Goal: Information Seeking & Learning: Learn about a topic

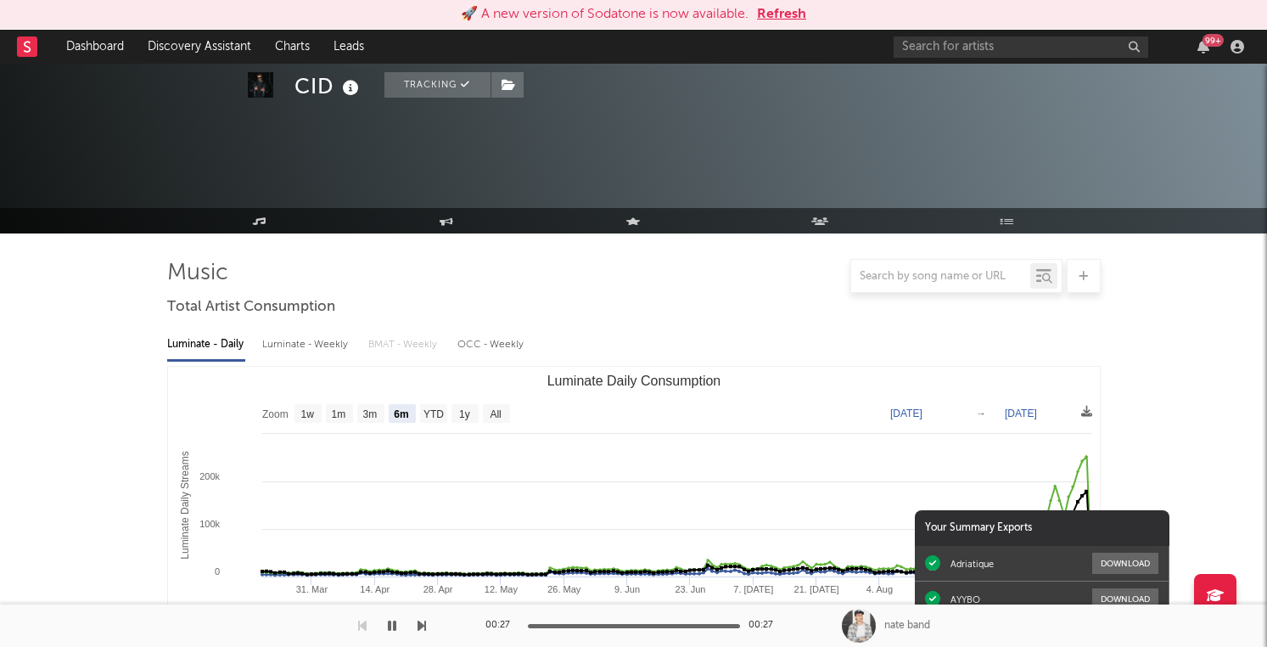
select select "6m"
select select "1w"
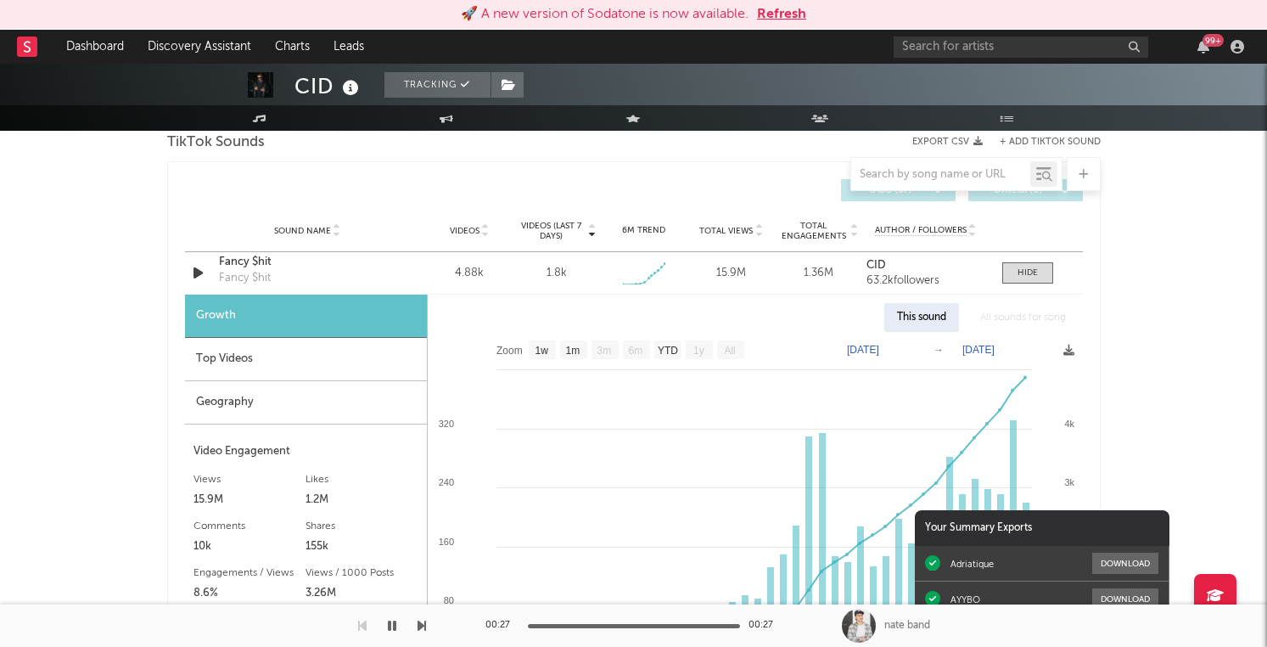
scroll to position [1162, 0]
click at [293, 50] on link "Charts" at bounding box center [292, 47] width 59 height 34
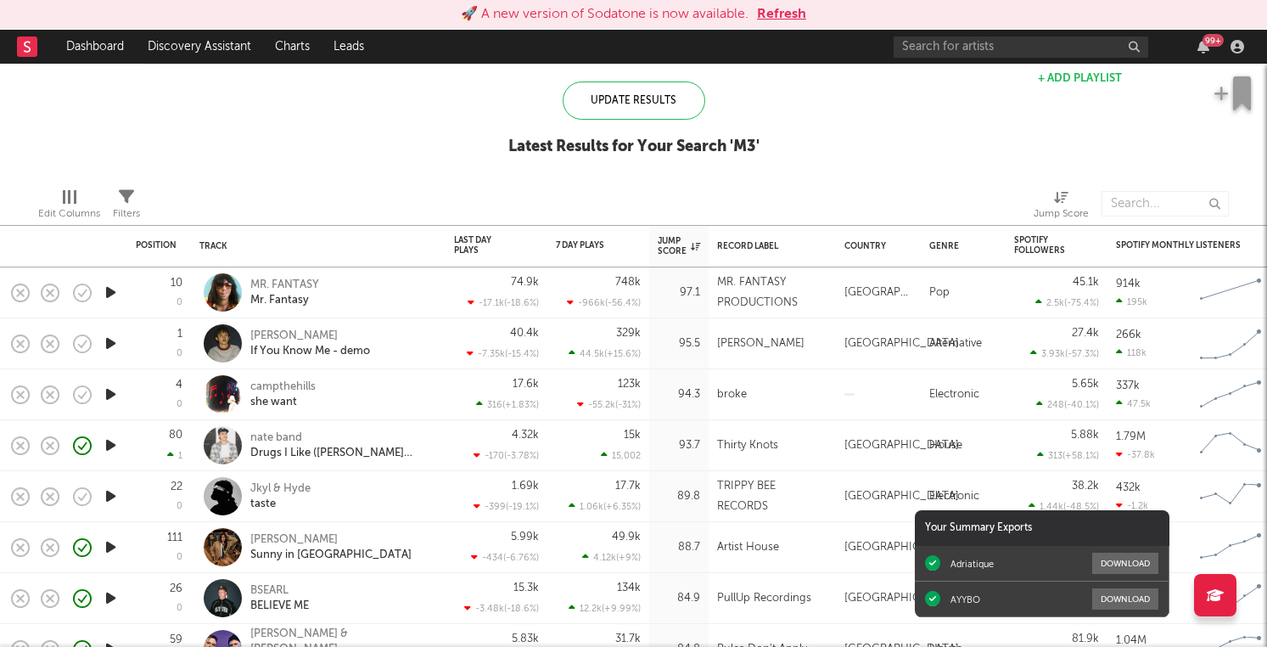
click at [783, 7] on button "Refresh" at bounding box center [781, 14] width 49 height 20
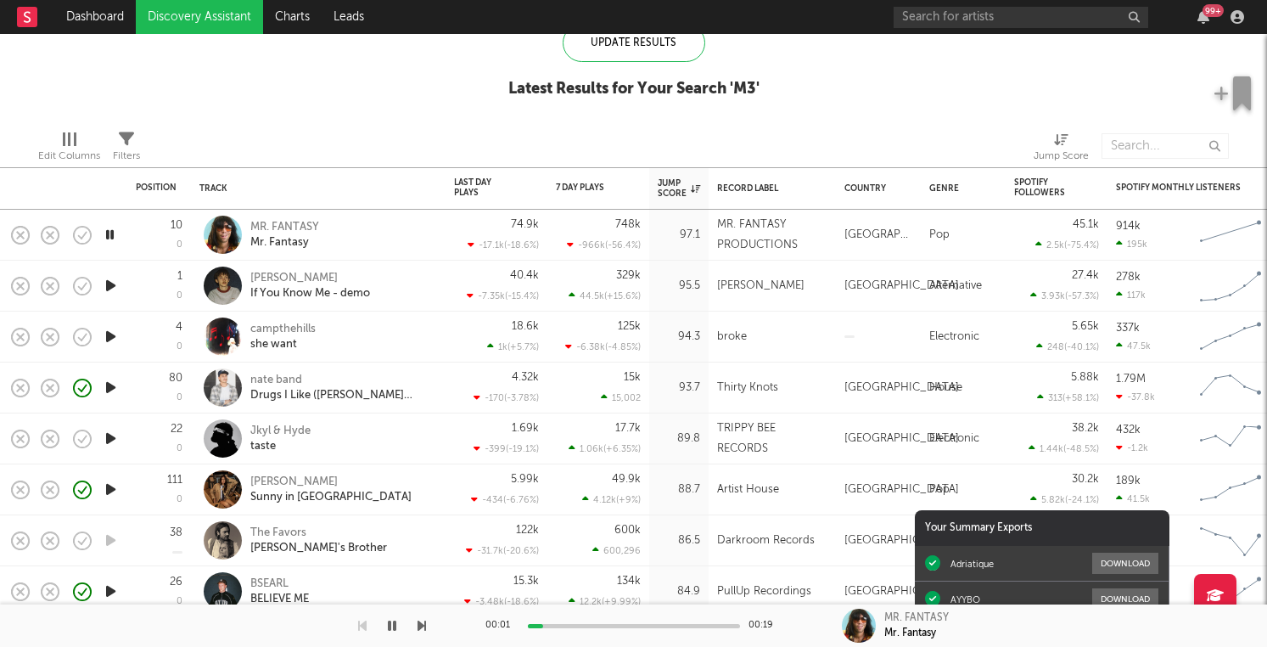
click at [105, 332] on icon "button" at bounding box center [111, 336] width 18 height 21
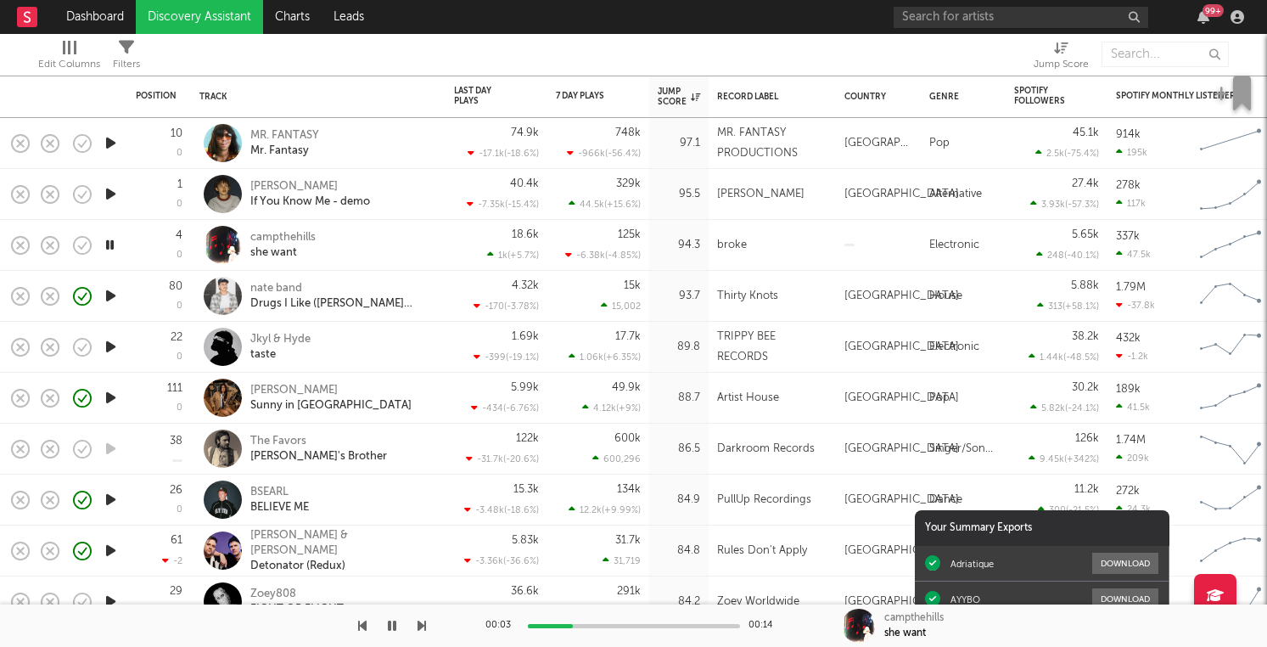
click at [110, 350] on icon "button" at bounding box center [111, 346] width 18 height 21
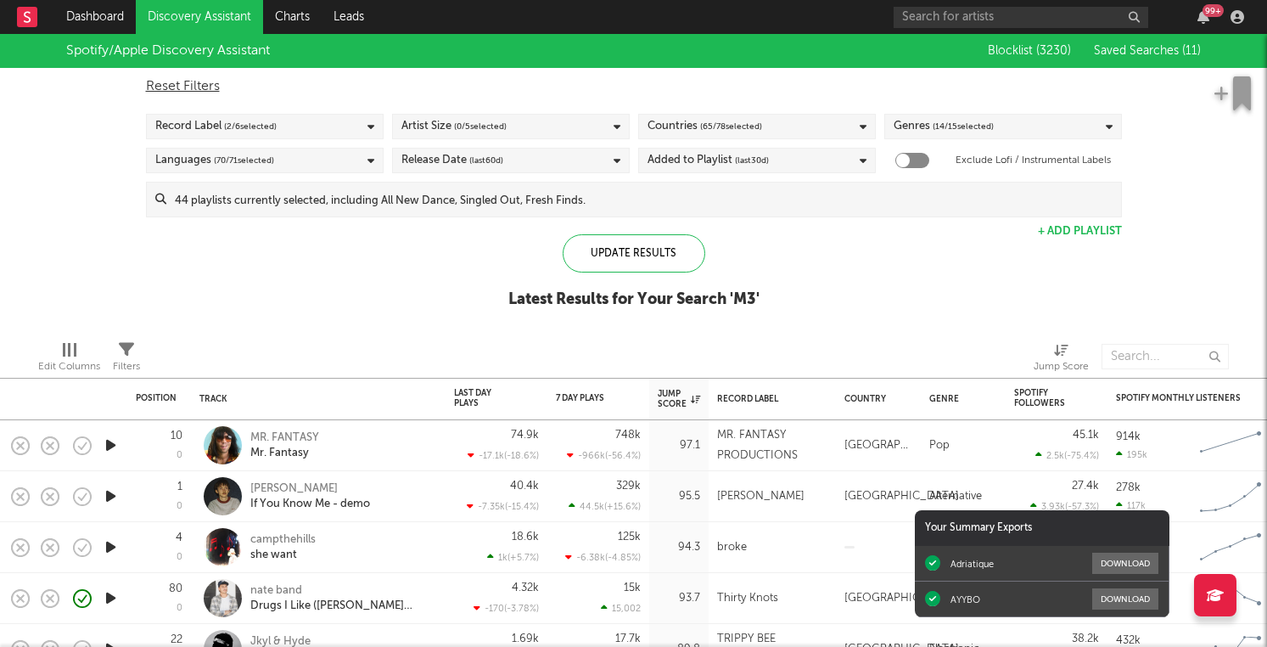
click at [1173, 50] on span "Saved Searches ( 11 )" at bounding box center [1147, 51] width 107 height 12
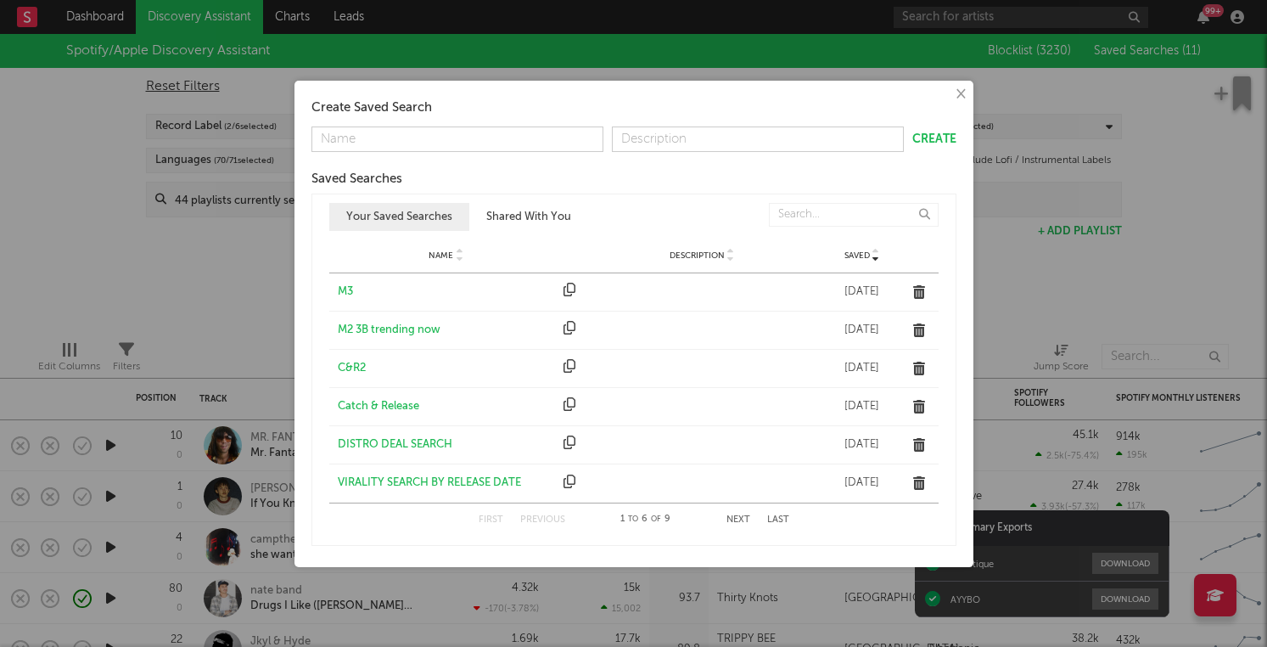
click at [487, 480] on div "VIRALITY SEARCH BY RELEASE DATE" at bounding box center [447, 483] width 218 height 17
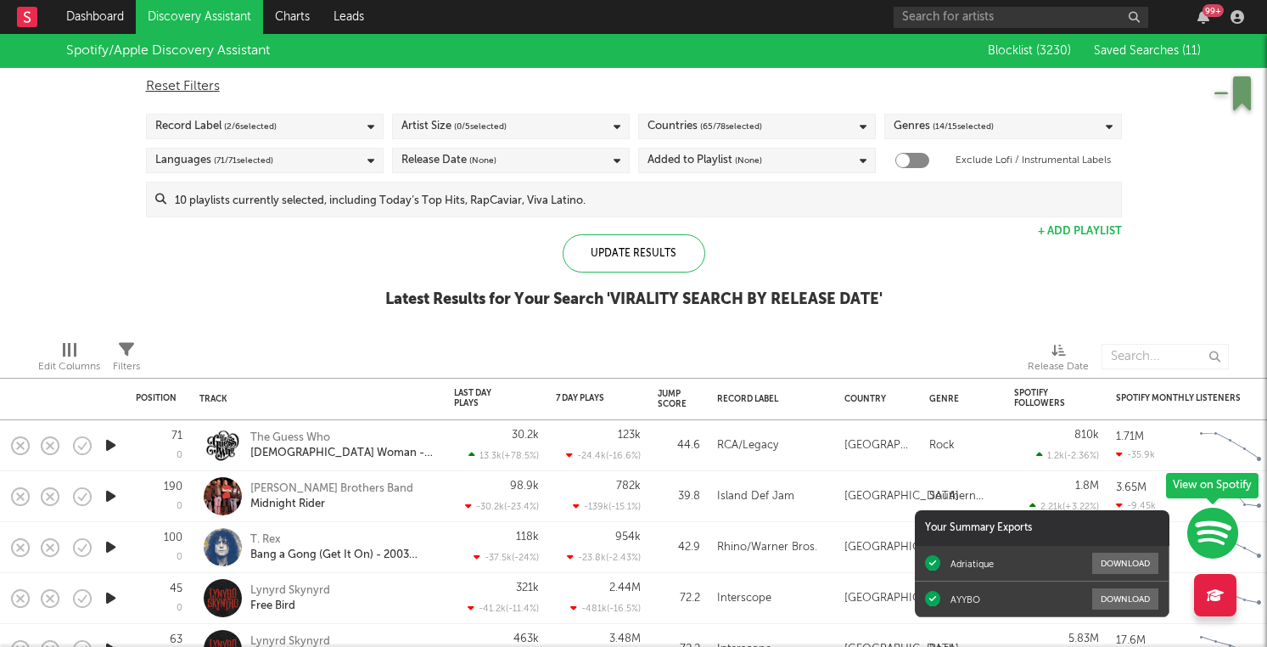
click at [1149, 41] on div "Blocklist ( 3230 ) Saved Searches ( 11 )" at bounding box center [1085, 51] width 231 height 34
click at [1149, 48] on span "Saved Searches ( 11 )" at bounding box center [1147, 51] width 107 height 12
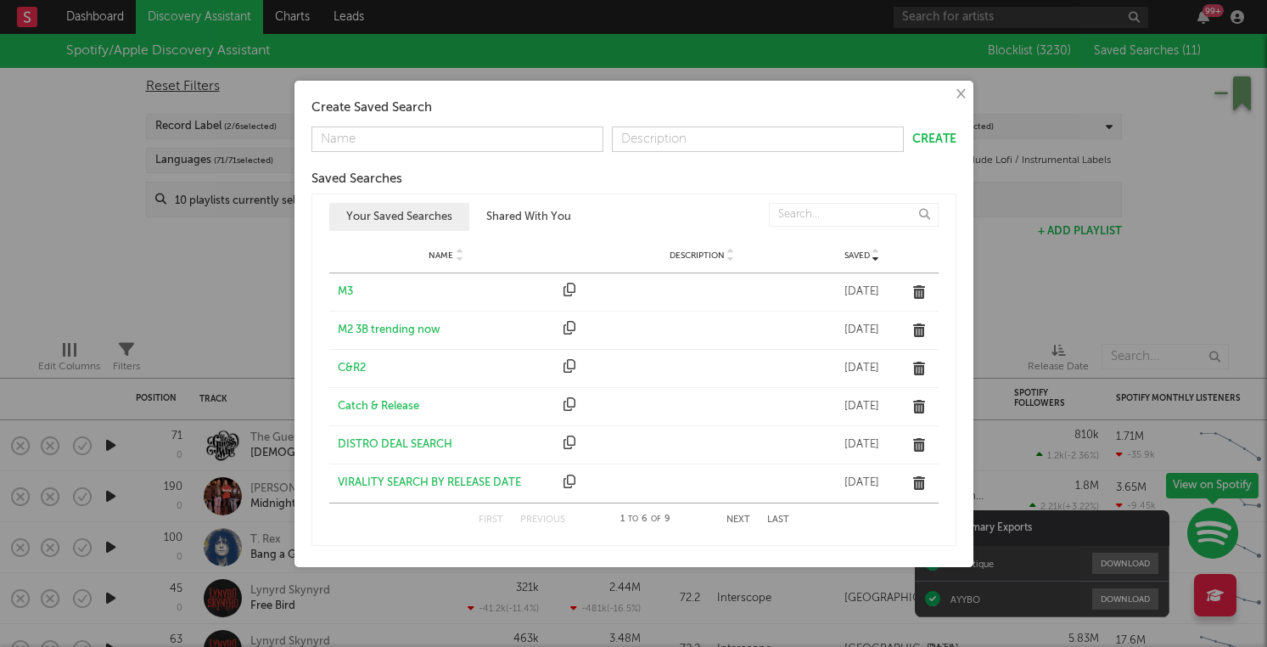
click at [733, 519] on button "Next" at bounding box center [739, 519] width 24 height 9
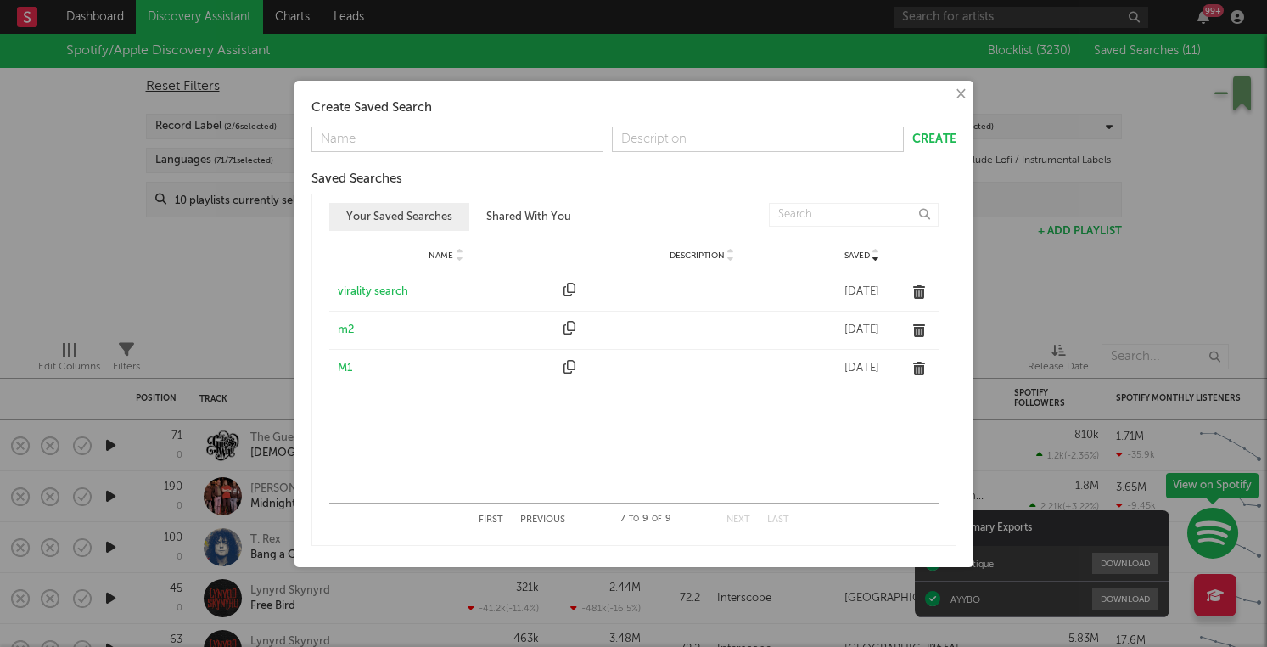
click at [378, 291] on div "virality search" at bounding box center [447, 292] width 218 height 17
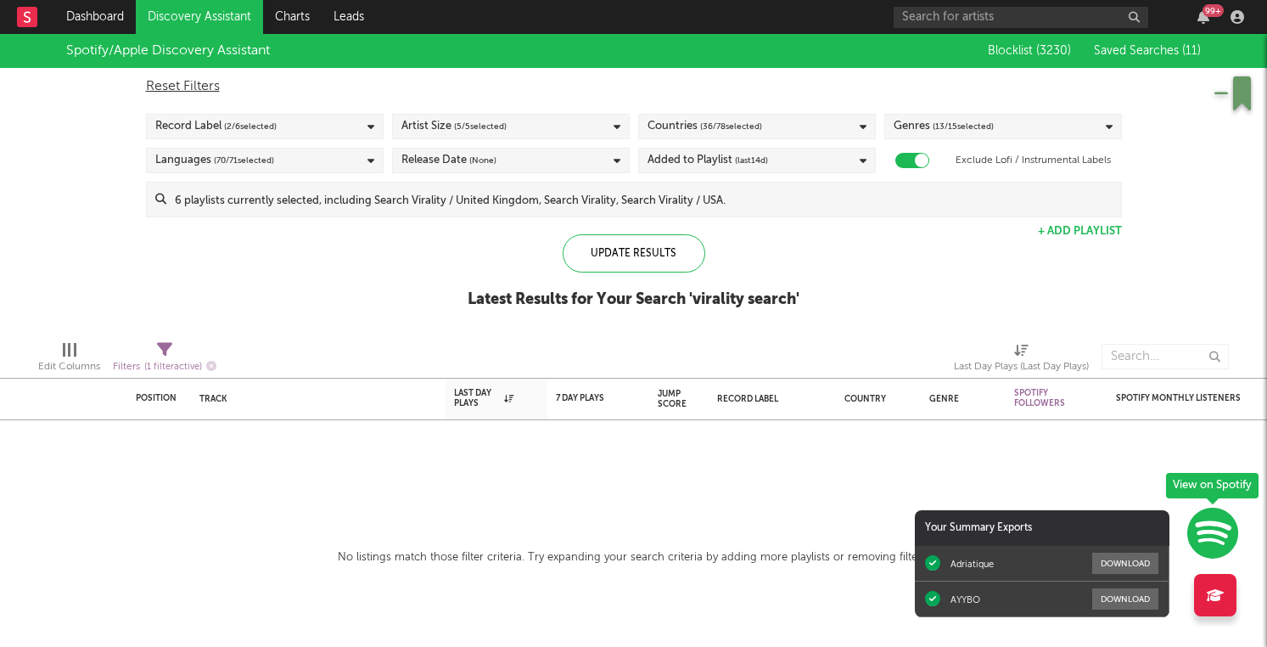
click at [1141, 57] on button "Saved Searches ( 11 )" at bounding box center [1145, 51] width 112 height 14
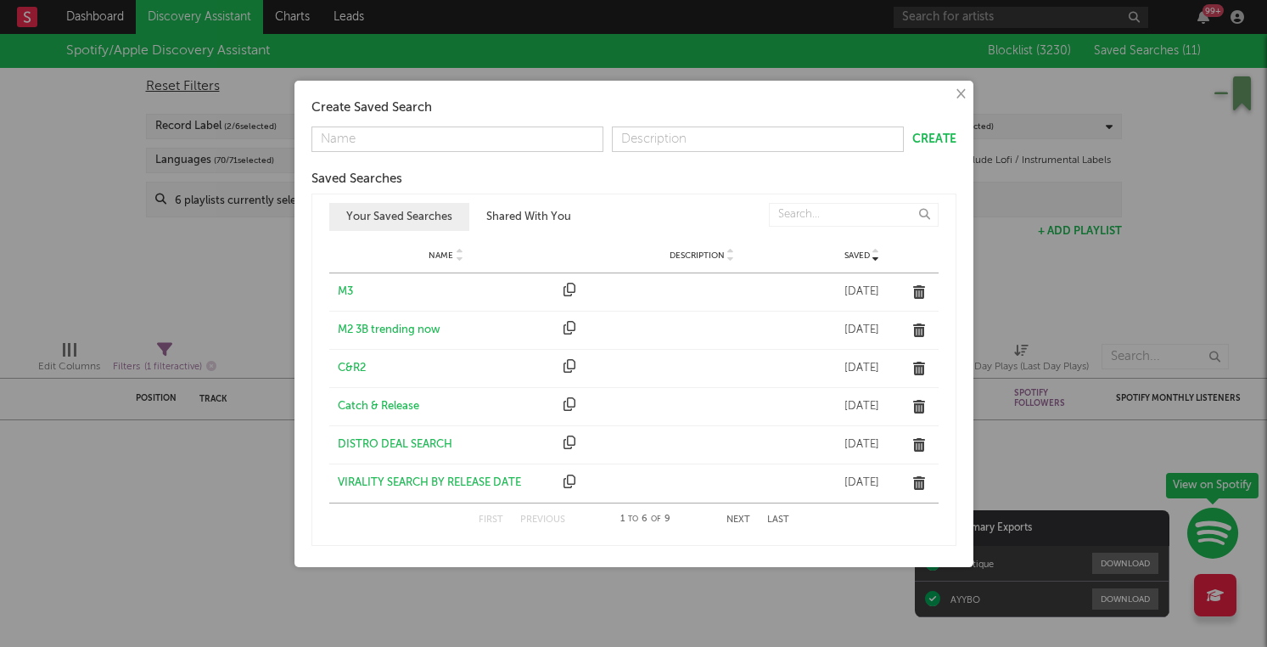
click at [737, 517] on button "Next" at bounding box center [739, 519] width 24 height 9
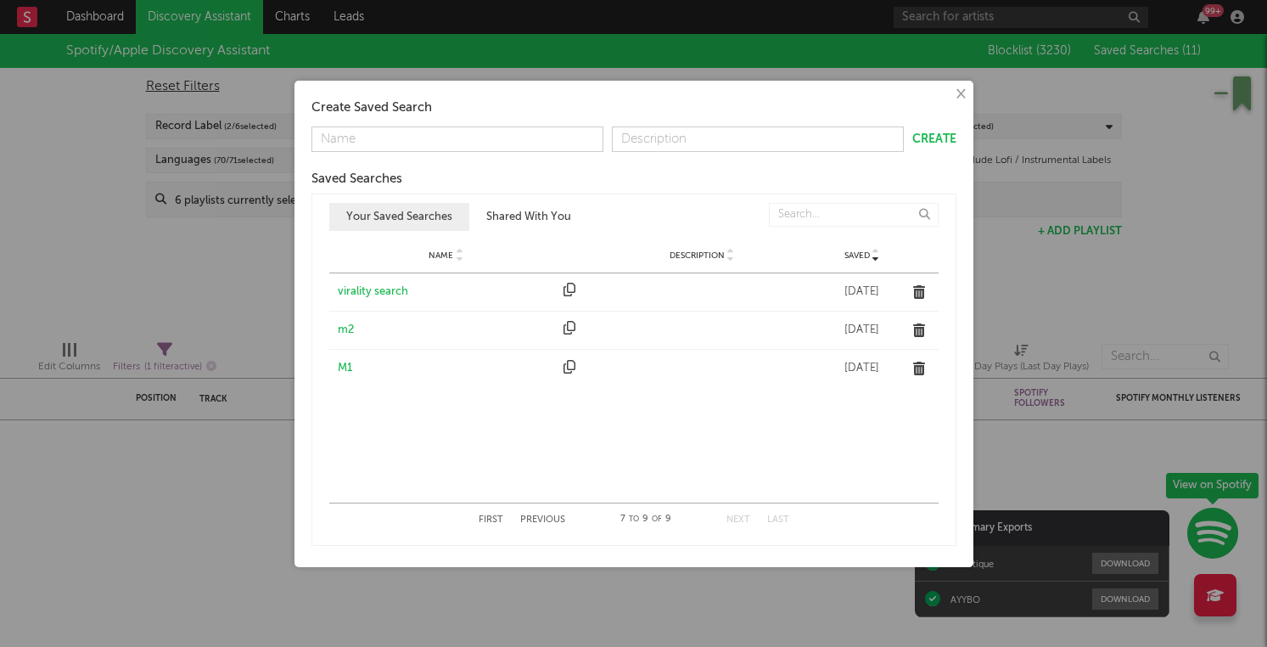
click at [345, 330] on div "m2" at bounding box center [447, 330] width 218 height 17
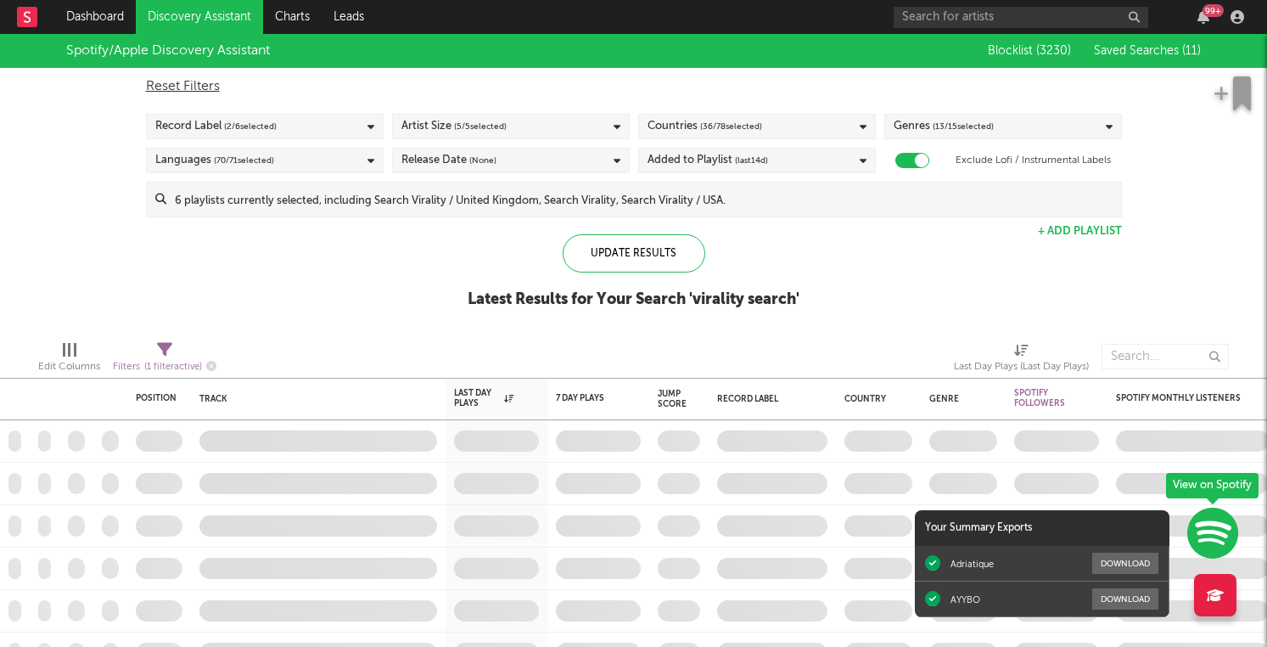
checkbox input "false"
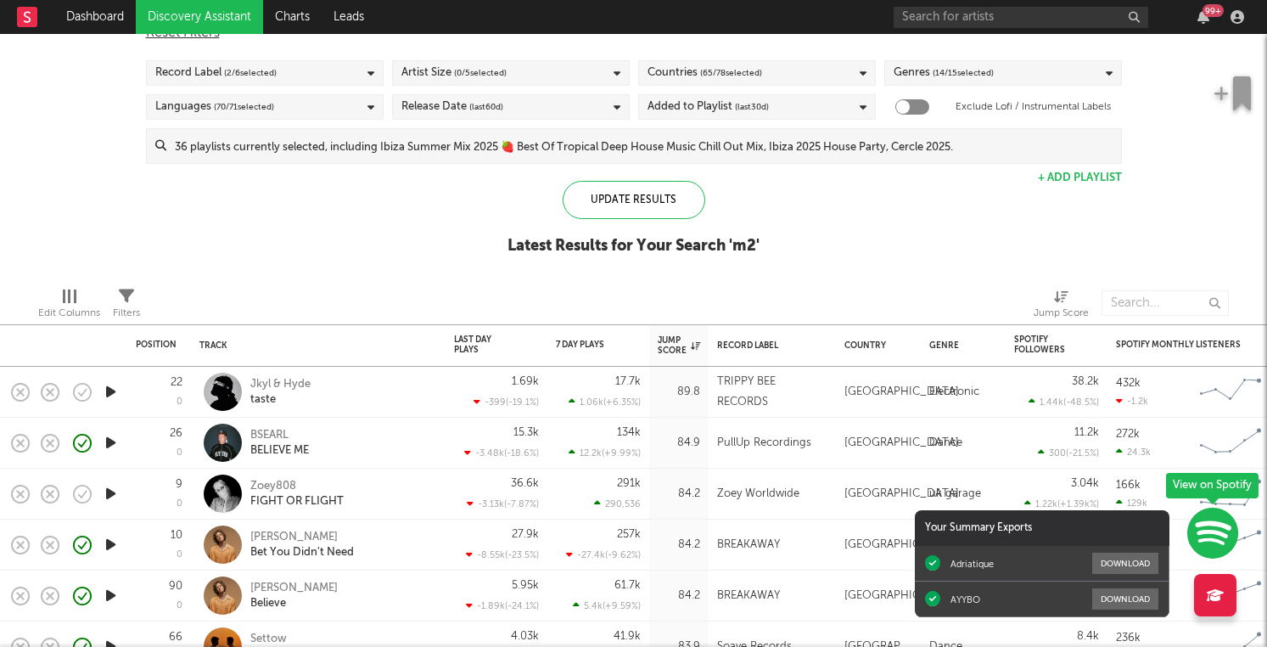
click at [110, 396] on icon "button" at bounding box center [111, 391] width 18 height 21
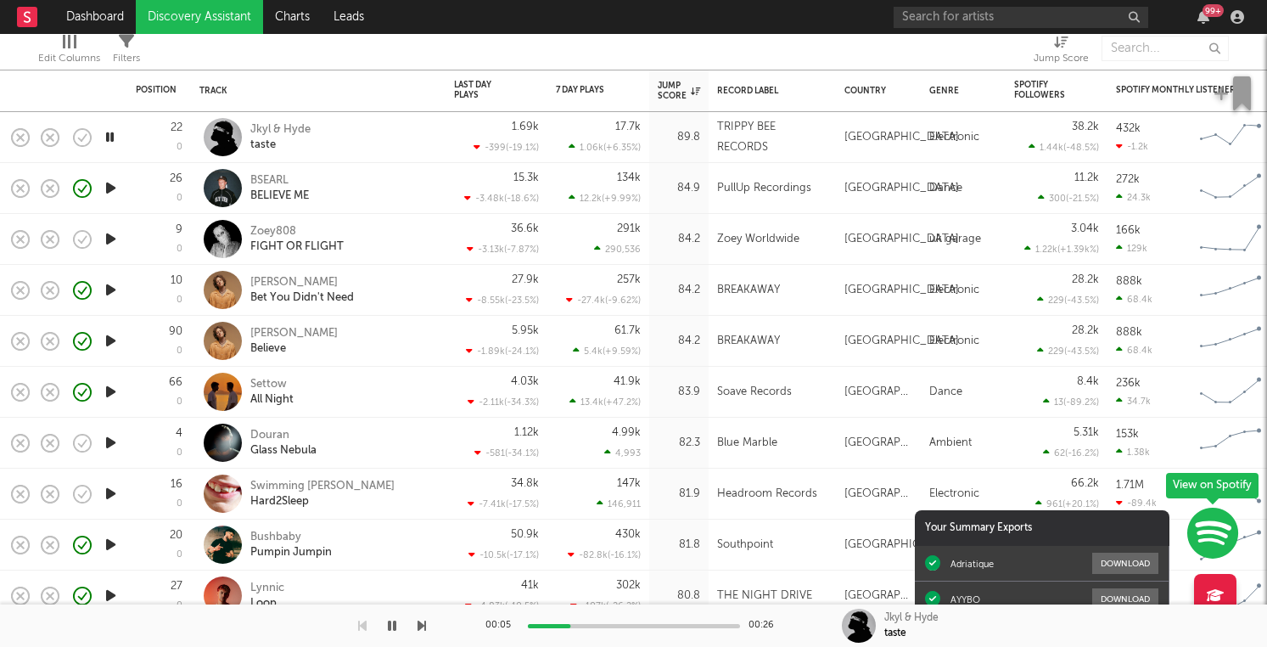
click at [607, 621] on div "00:05 00:26" at bounding box center [634, 625] width 297 height 42
click at [616, 624] on div at bounding box center [634, 626] width 212 height 4
click at [672, 622] on div "00:11 00:26" at bounding box center [634, 625] width 297 height 42
click at [704, 622] on div "00:12 00:26" at bounding box center [634, 625] width 297 height 42
click at [703, 630] on div "00:13 00:26" at bounding box center [634, 625] width 297 height 42
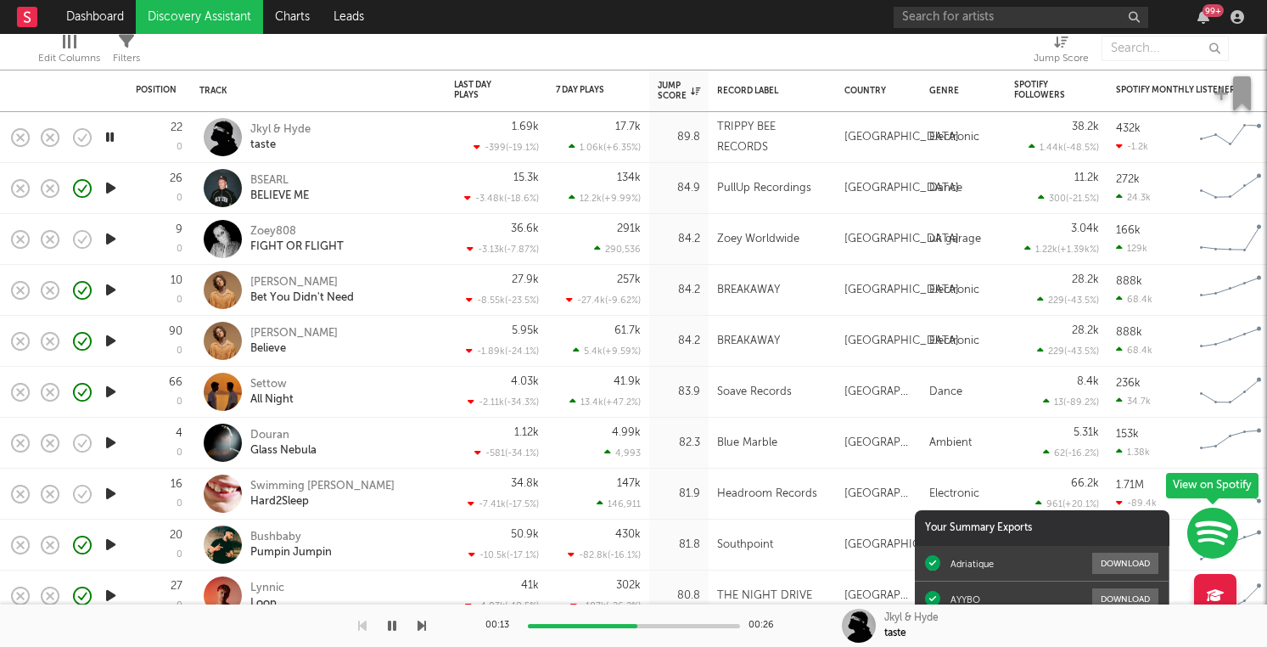
click at [703, 630] on div "00:13 00:26" at bounding box center [634, 625] width 297 height 42
click at [700, 630] on div "00:13 00:26" at bounding box center [634, 625] width 297 height 42
click at [700, 627] on div at bounding box center [634, 626] width 212 height 4
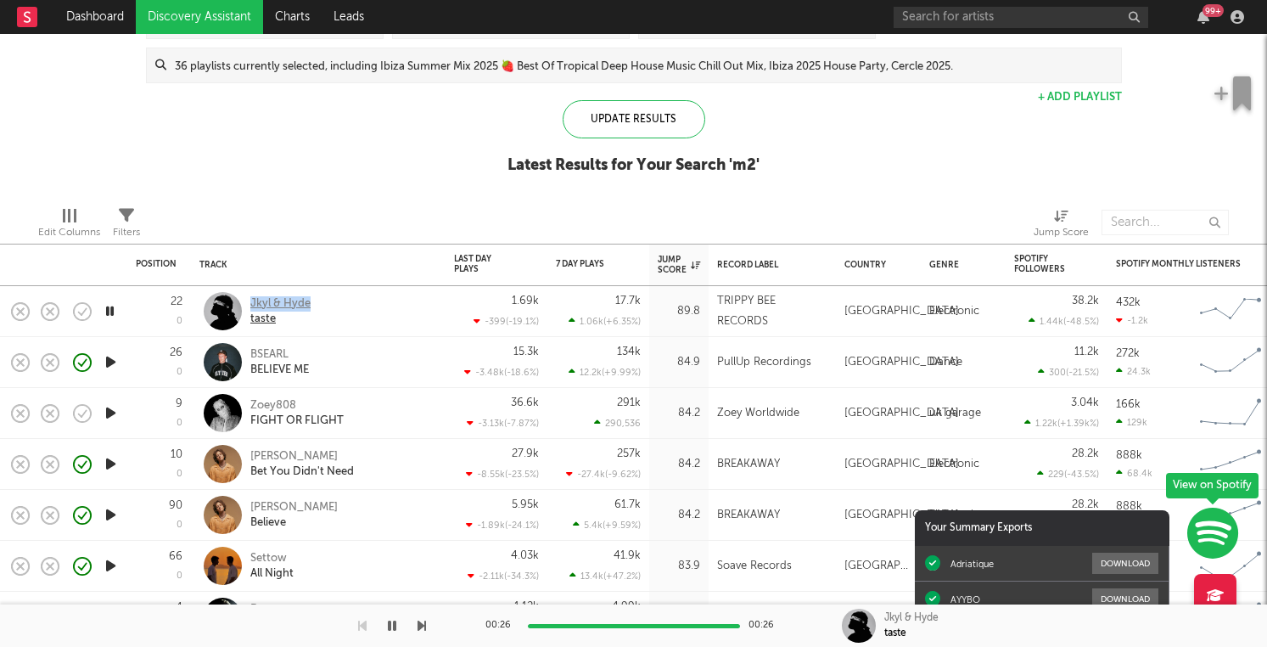
copy div "Jkyl & Hyde"
drag, startPoint x: 313, startPoint y: 303, endPoint x: 352, endPoint y: 322, distance: 43.3
click at [352, 322] on div "Jkyl & Hyde taste" at bounding box center [341, 311] width 183 height 31
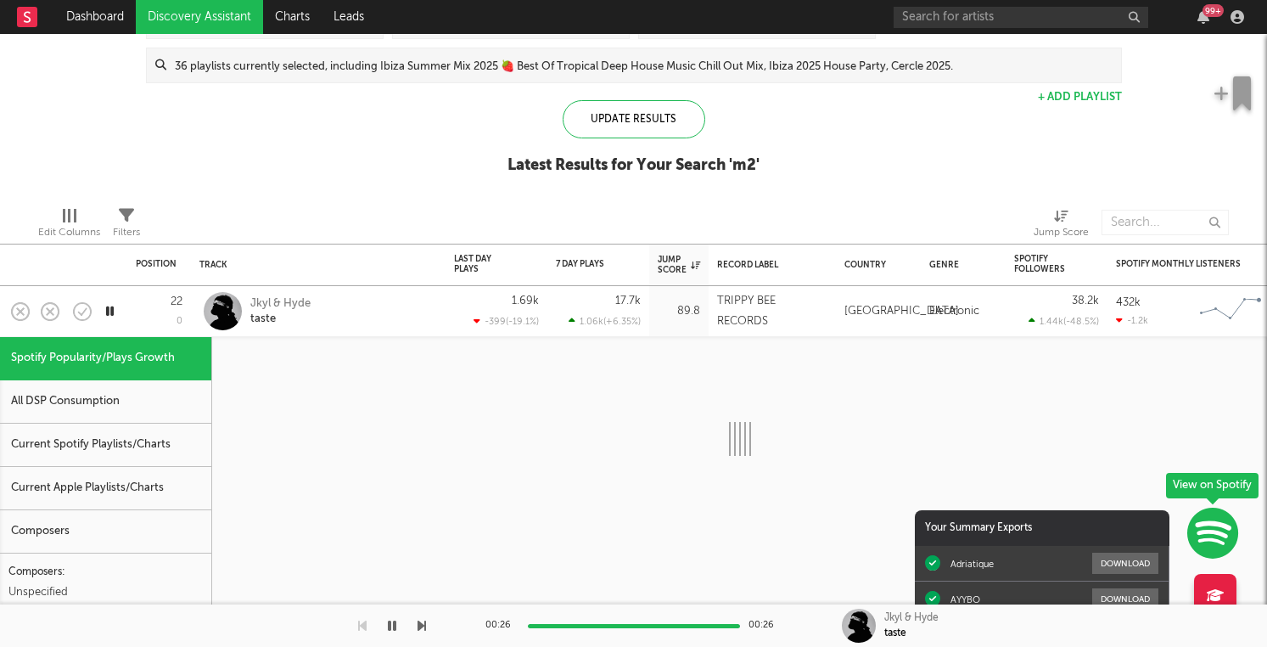
click at [385, 295] on div "Jkyl & Hyde taste" at bounding box center [318, 311] width 238 height 50
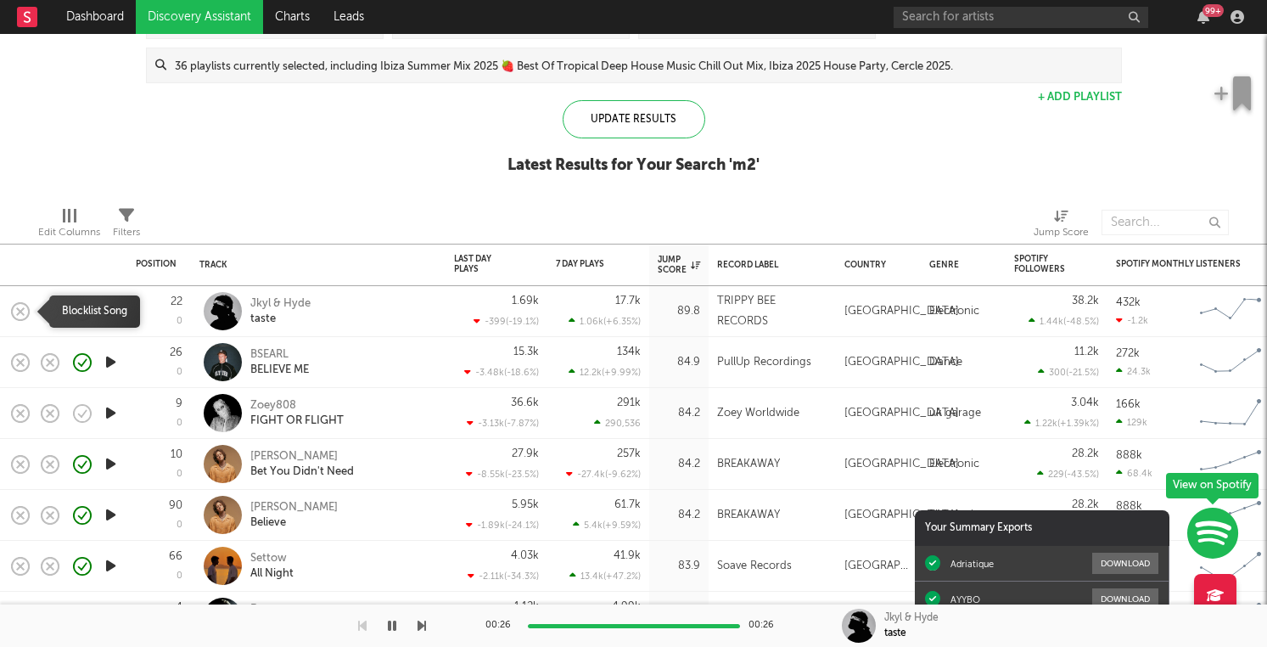
click at [25, 315] on icon "button" at bounding box center [20, 312] width 24 height 24
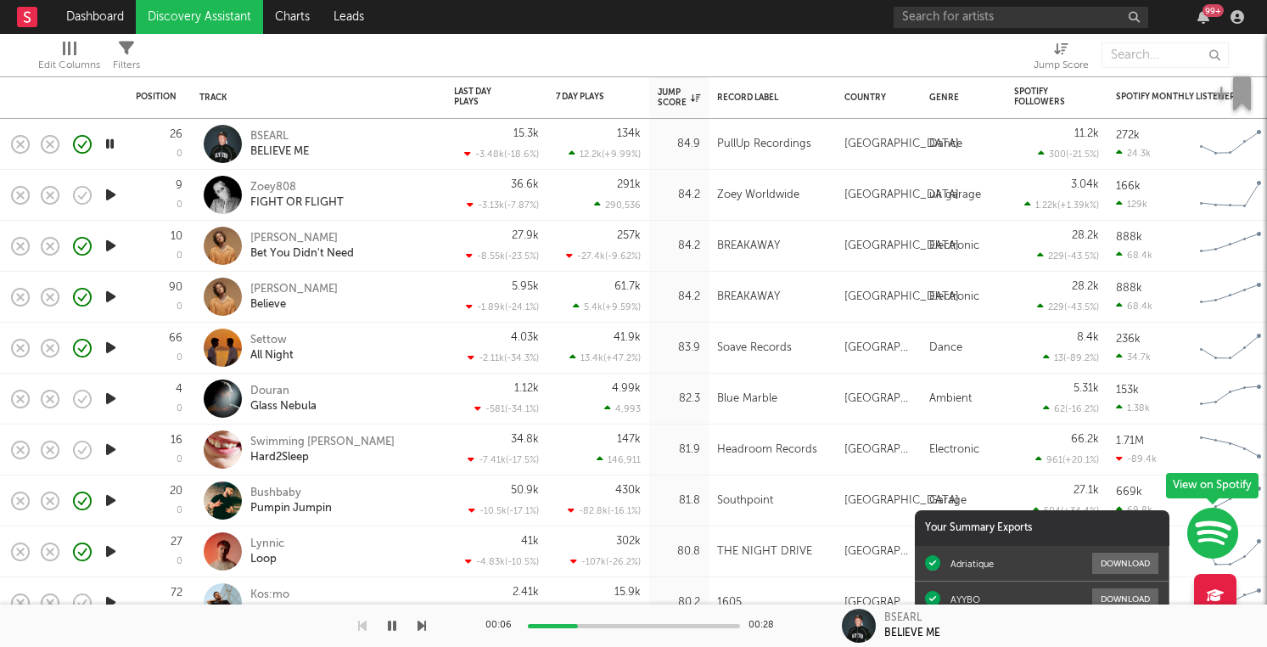
click at [113, 193] on icon "button" at bounding box center [111, 194] width 18 height 21
click at [111, 401] on icon "button" at bounding box center [111, 398] width 18 height 21
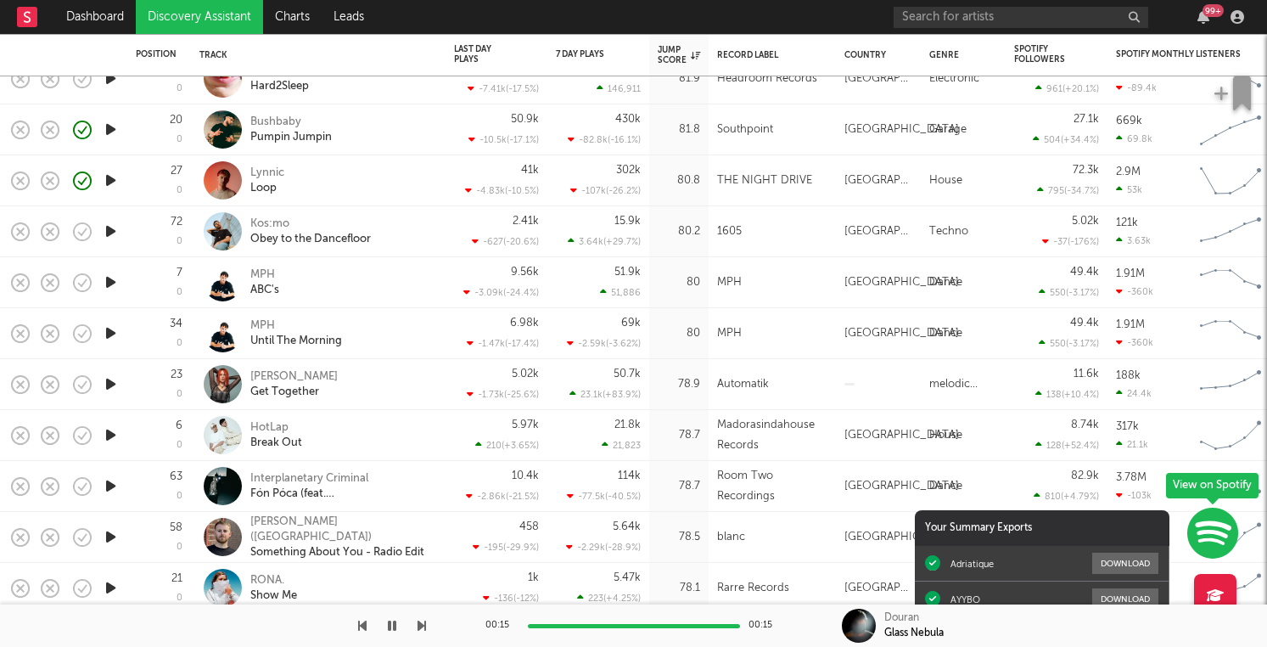
click at [123, 226] on div at bounding box center [110, 231] width 34 height 51
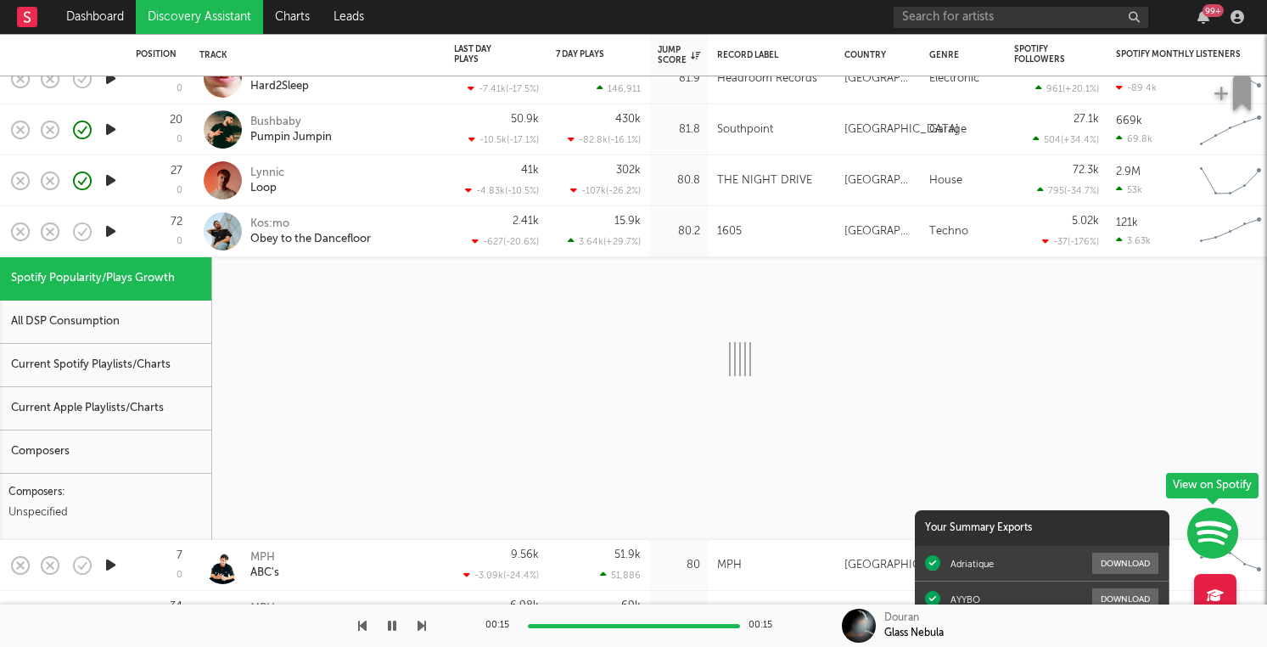
click at [123, 226] on div at bounding box center [110, 231] width 34 height 51
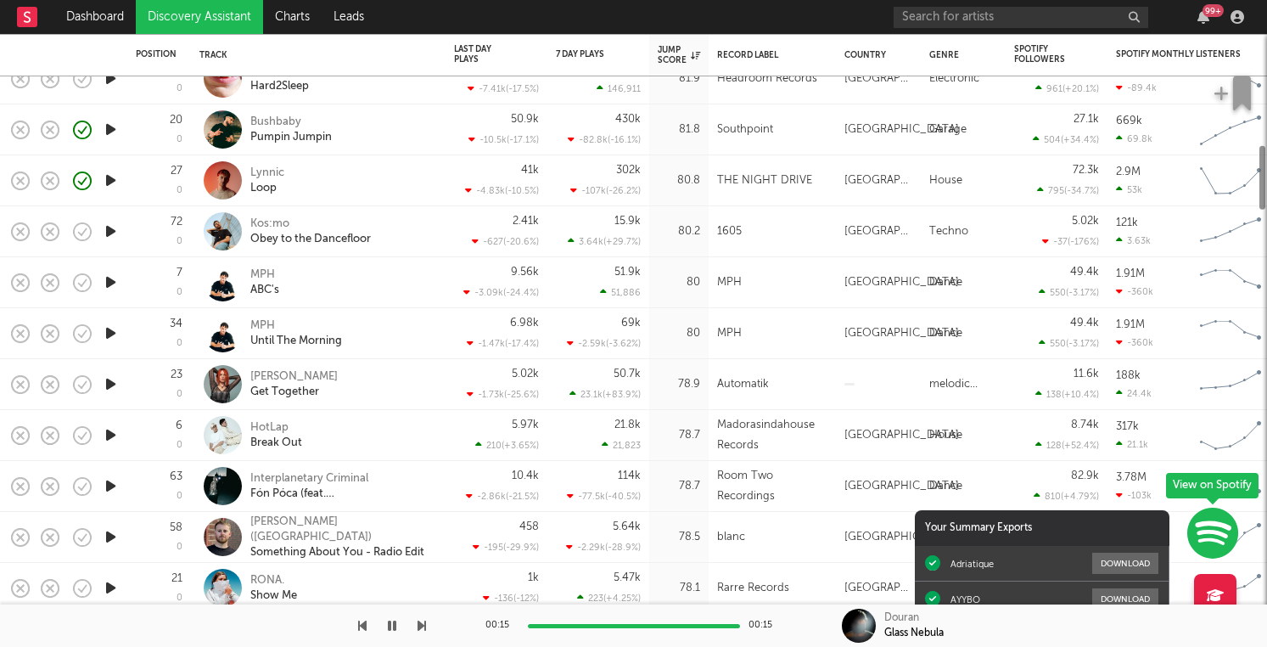
click at [110, 232] on icon "button" at bounding box center [111, 231] width 18 height 21
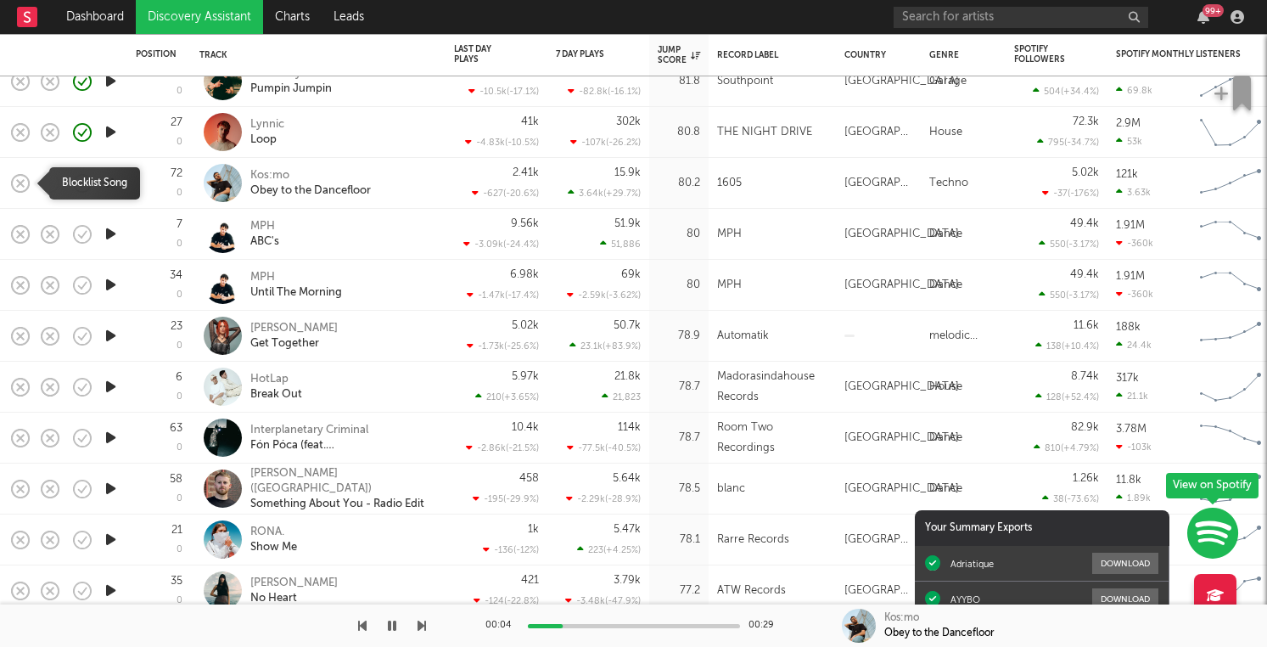
click at [27, 186] on icon "button" at bounding box center [21, 183] width 18 height 18
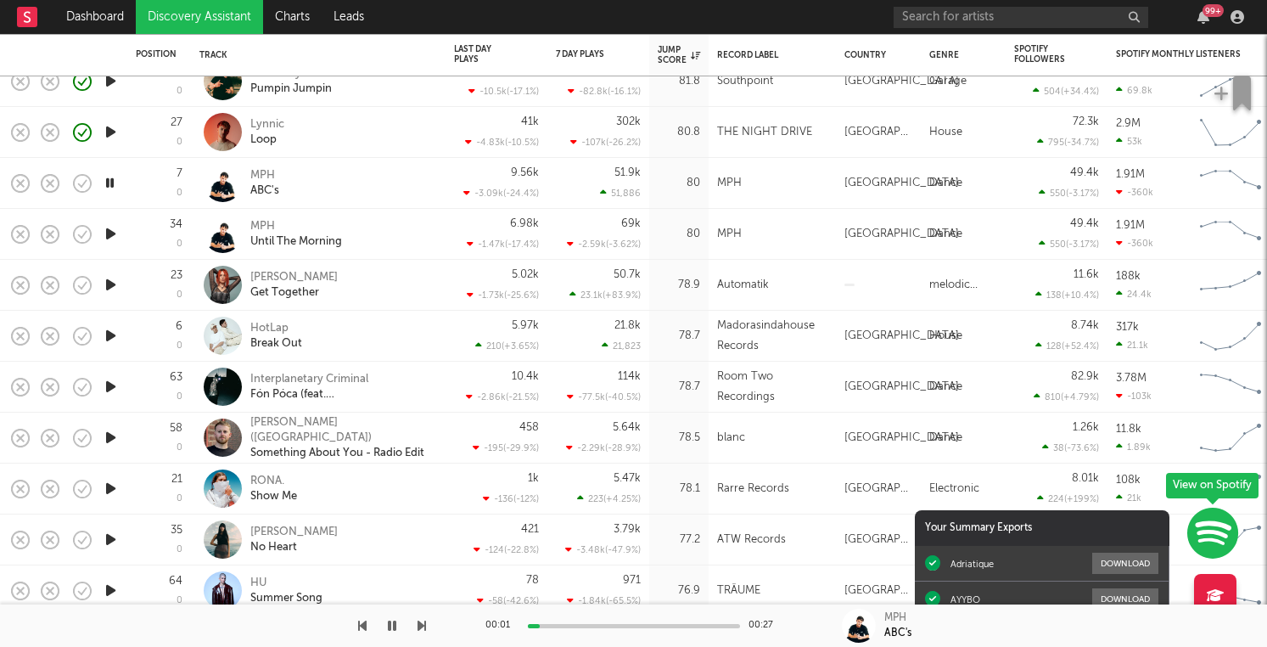
click at [116, 290] on icon "button" at bounding box center [111, 284] width 18 height 21
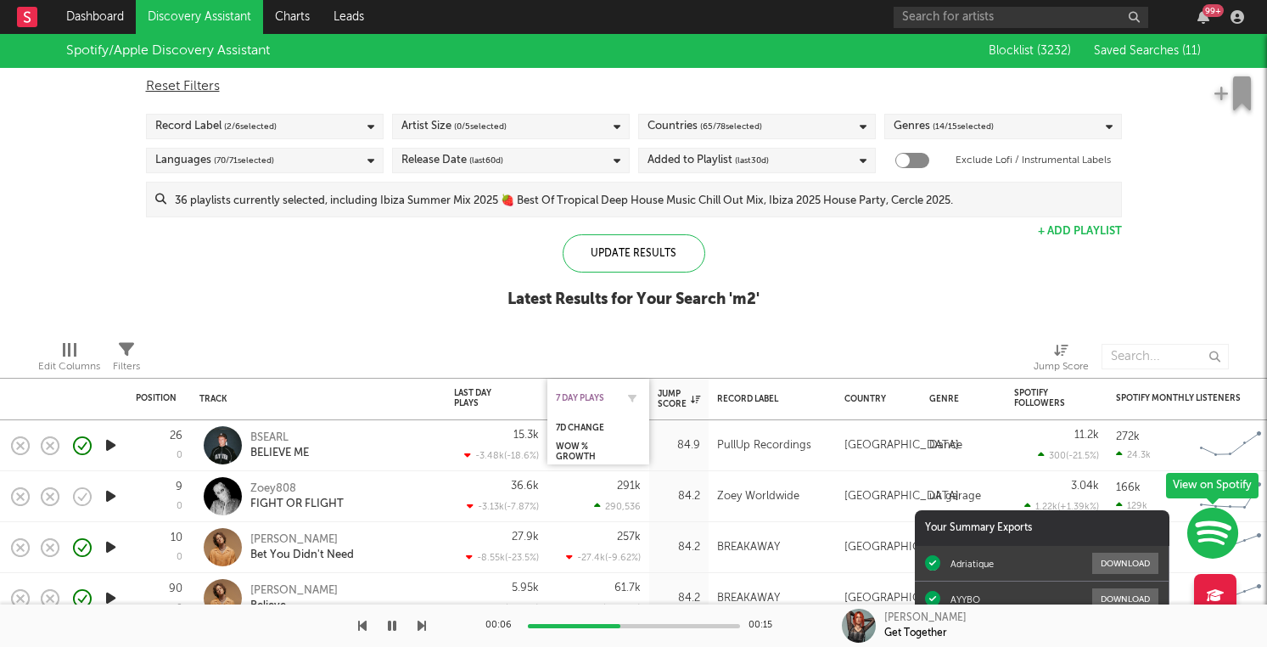
click at [597, 397] on div "7 Day Plays" at bounding box center [585, 398] width 59 height 10
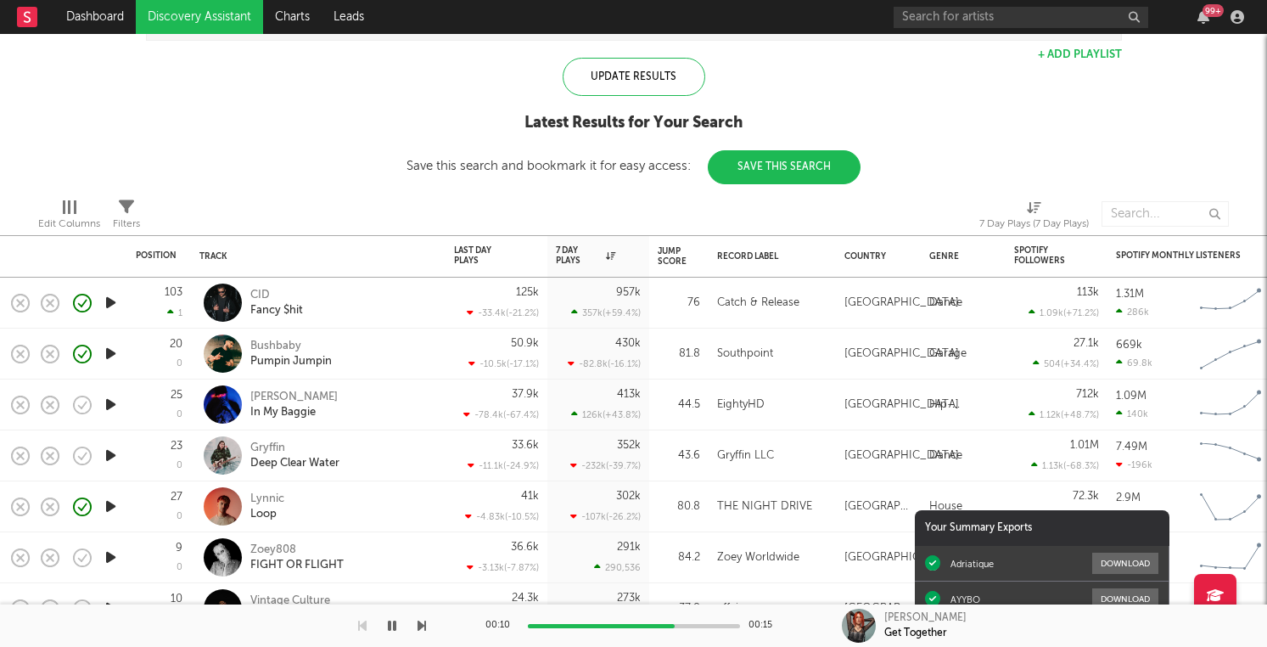
click at [349, 143] on div "Spotify/Apple Discovery Assistant Blocklist ( 3232 ) Saved Searches ( 11 ) Rese…" at bounding box center [633, 20] width 1267 height 327
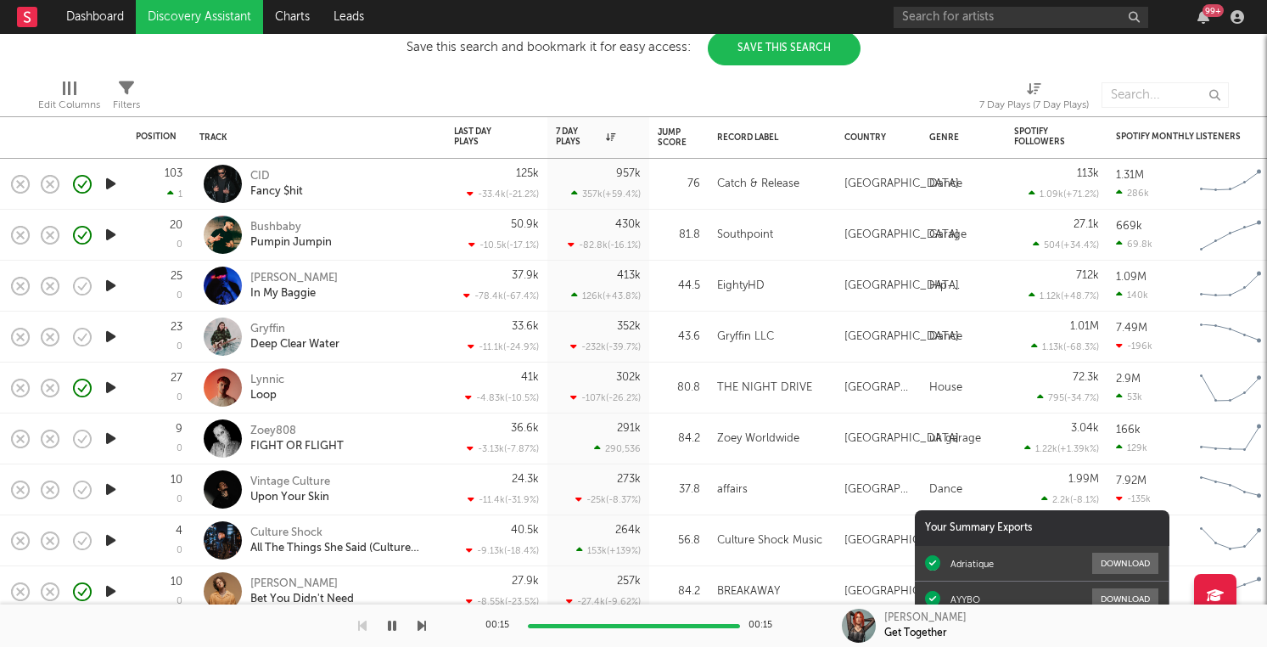
click at [108, 282] on icon "button" at bounding box center [111, 285] width 18 height 21
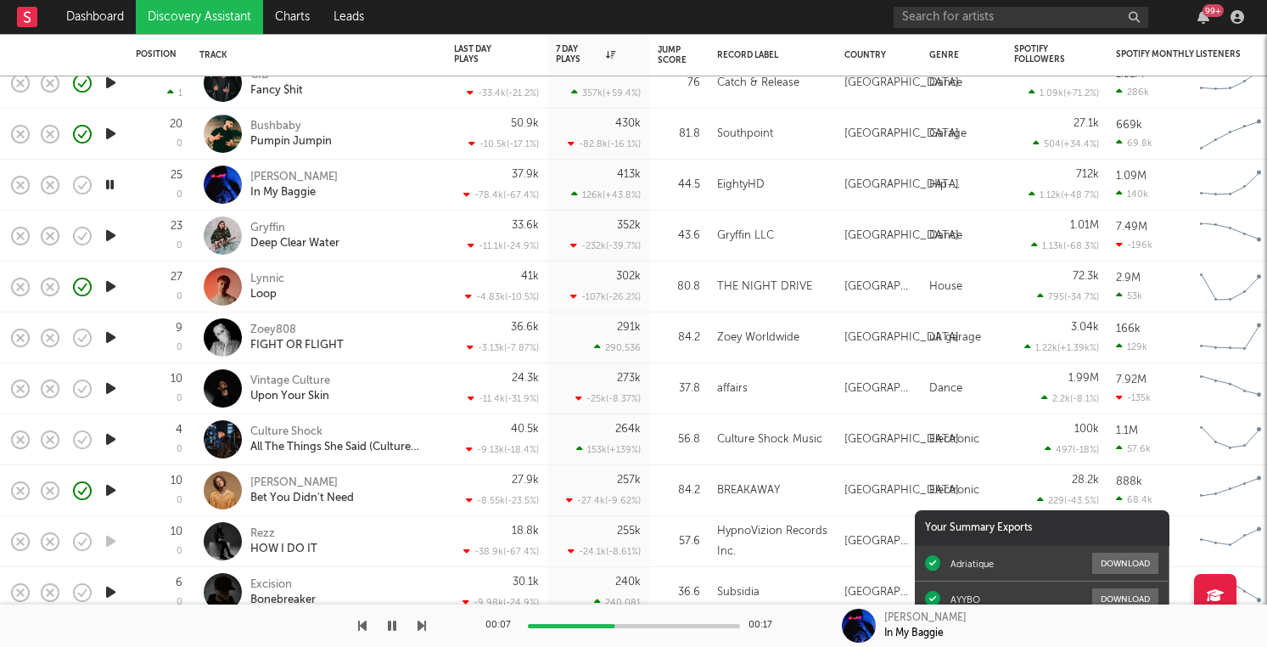
click at [24, 336] on icon "button" at bounding box center [20, 338] width 24 height 24
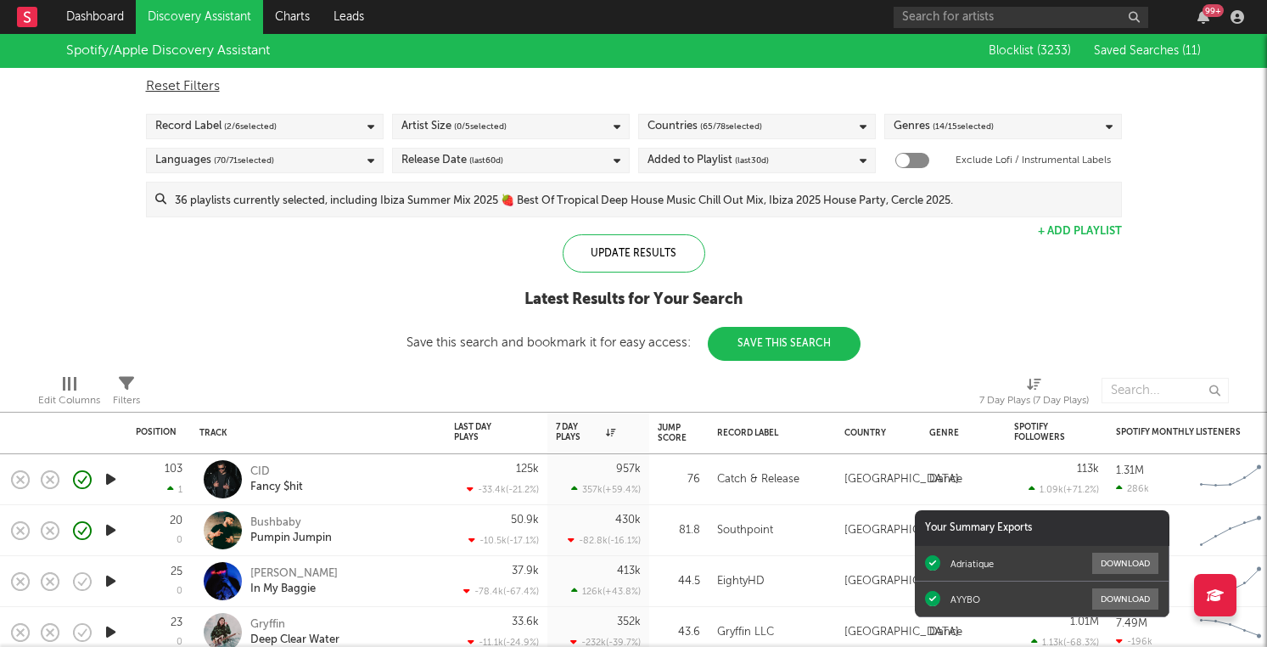
click at [102, 586] on icon "button" at bounding box center [111, 580] width 18 height 21
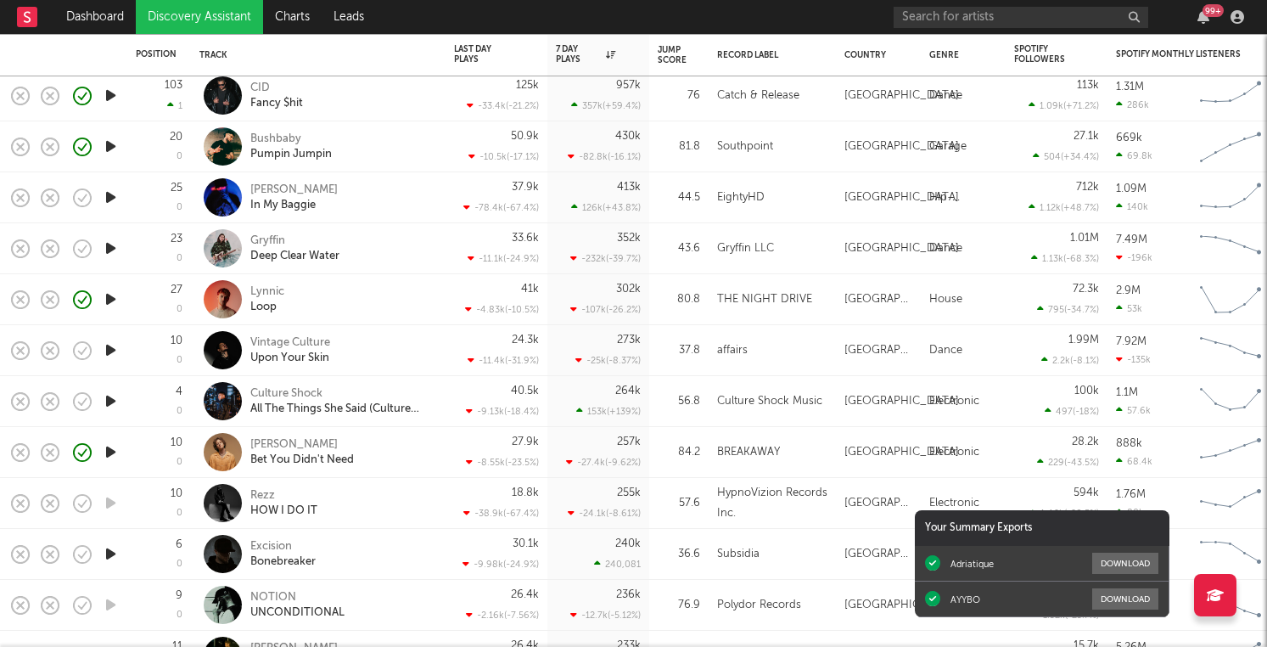
click at [422, 272] on div "Gryffin Deep Clear Water" at bounding box center [318, 248] width 238 height 50
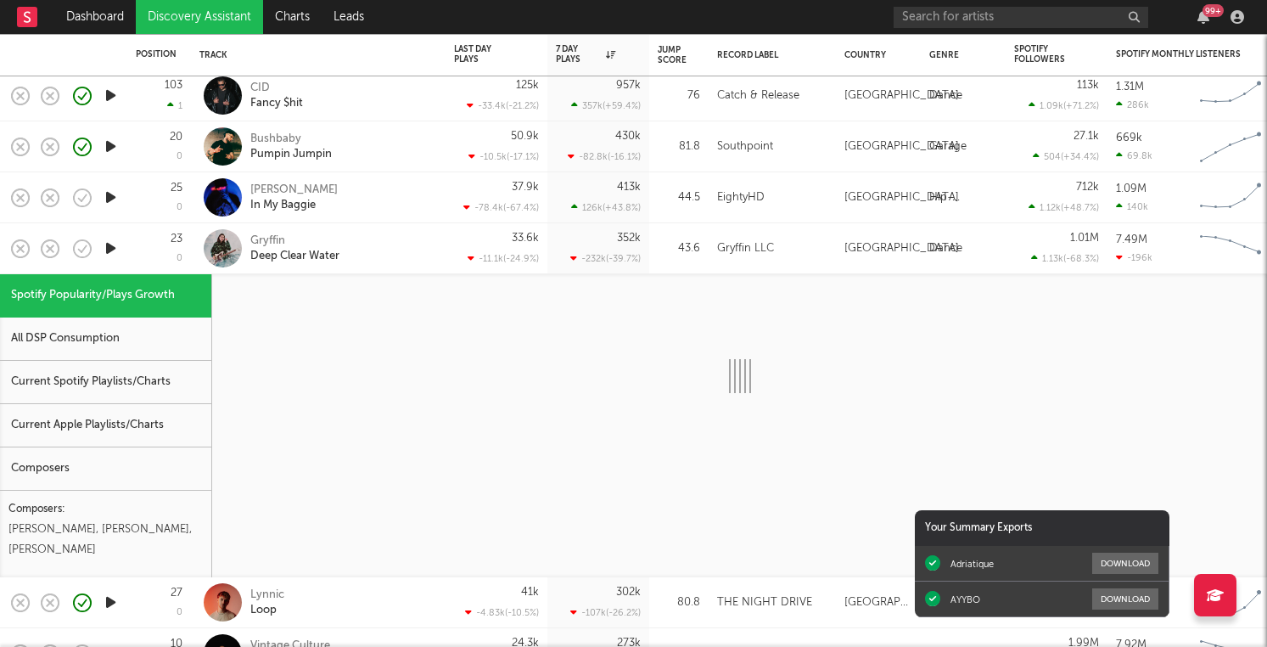
click at [422, 272] on div "Gryffin Deep Clear Water" at bounding box center [318, 248] width 238 height 50
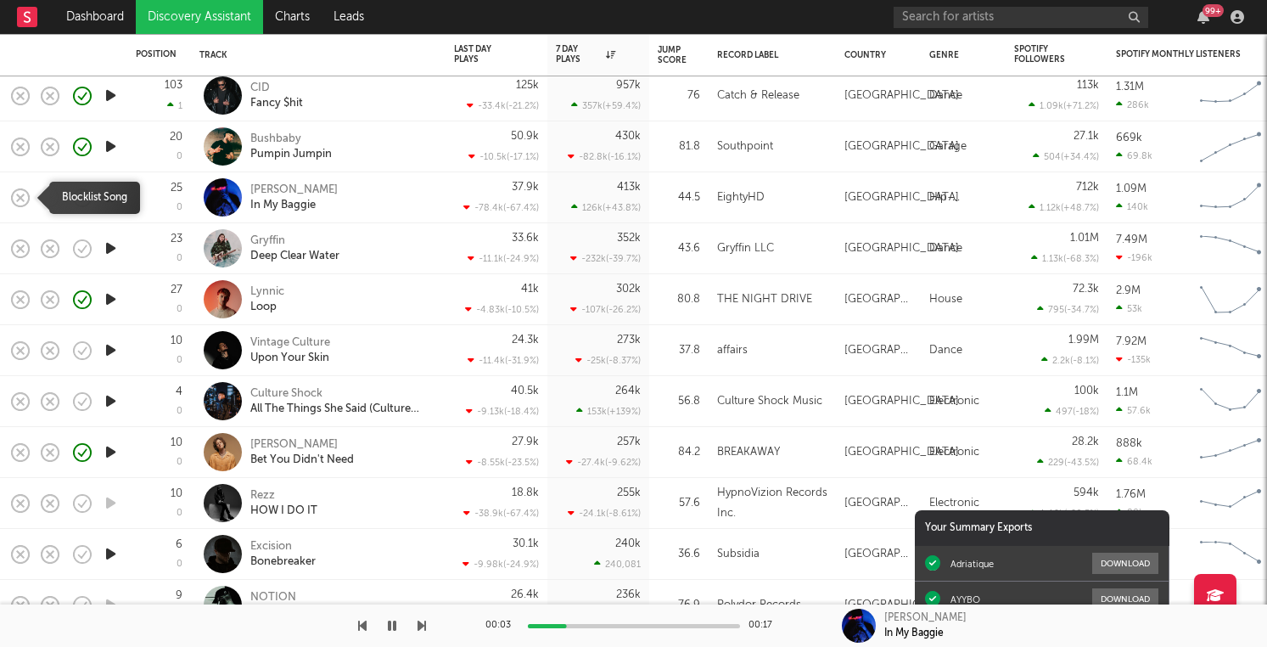
click at [15, 194] on icon "button" at bounding box center [20, 198] width 24 height 24
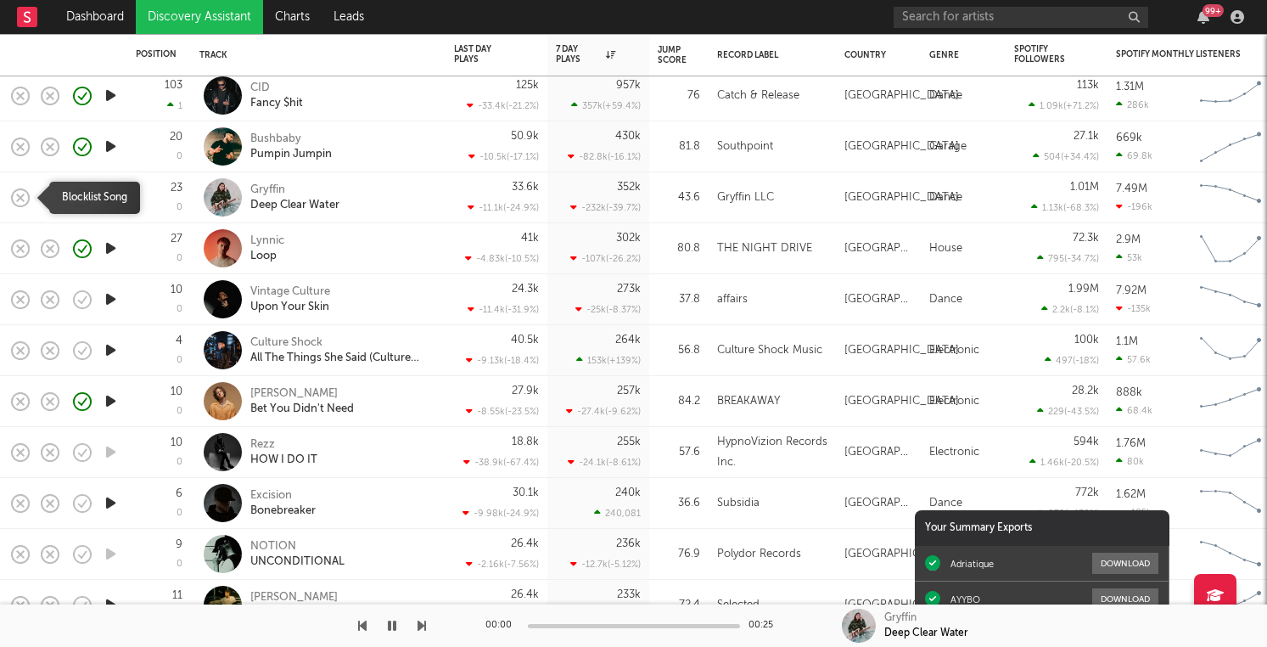
click at [15, 194] on icon "button" at bounding box center [20, 198] width 24 height 24
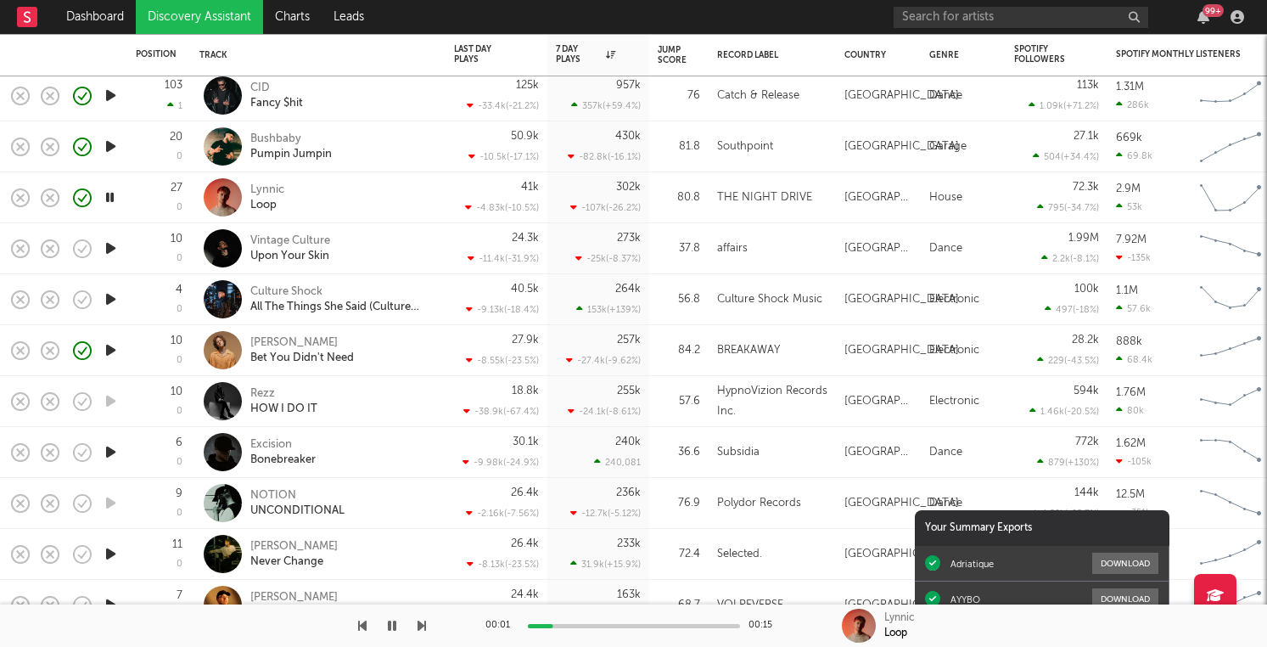
click at [112, 302] on icon "button" at bounding box center [111, 299] width 18 height 21
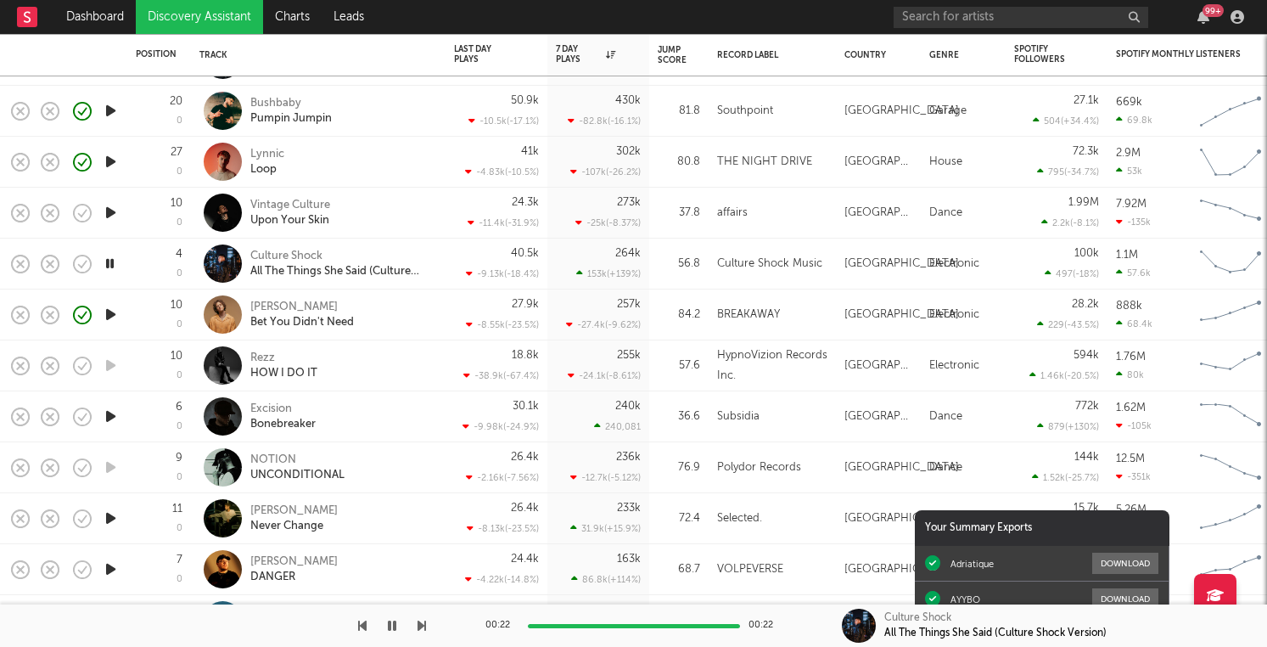
click at [110, 419] on icon "button" at bounding box center [111, 416] width 18 height 21
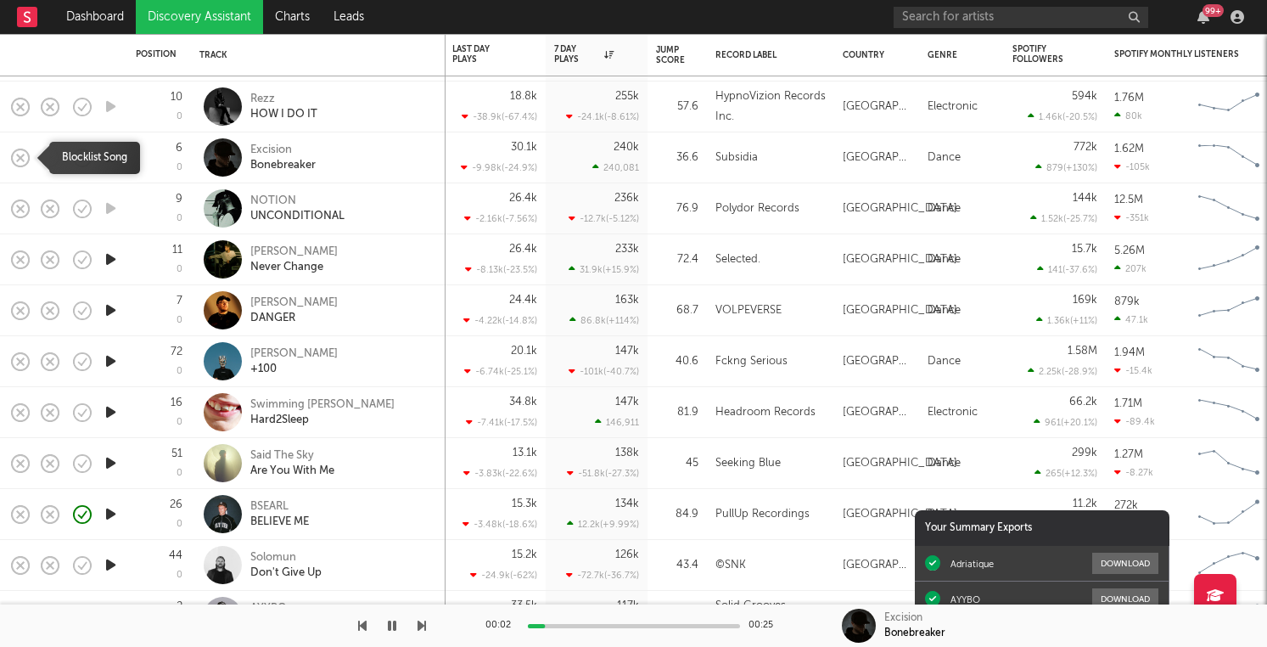
click at [22, 157] on icon "button" at bounding box center [20, 158] width 24 height 24
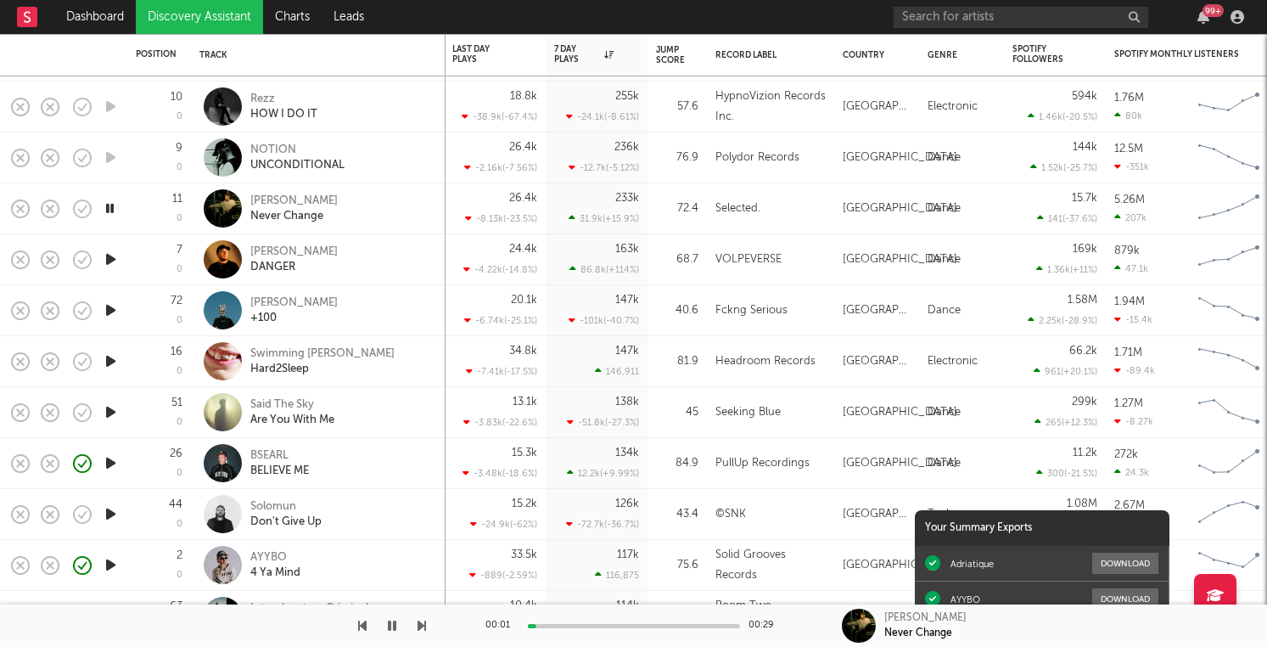
click at [110, 252] on icon "button" at bounding box center [111, 259] width 18 height 21
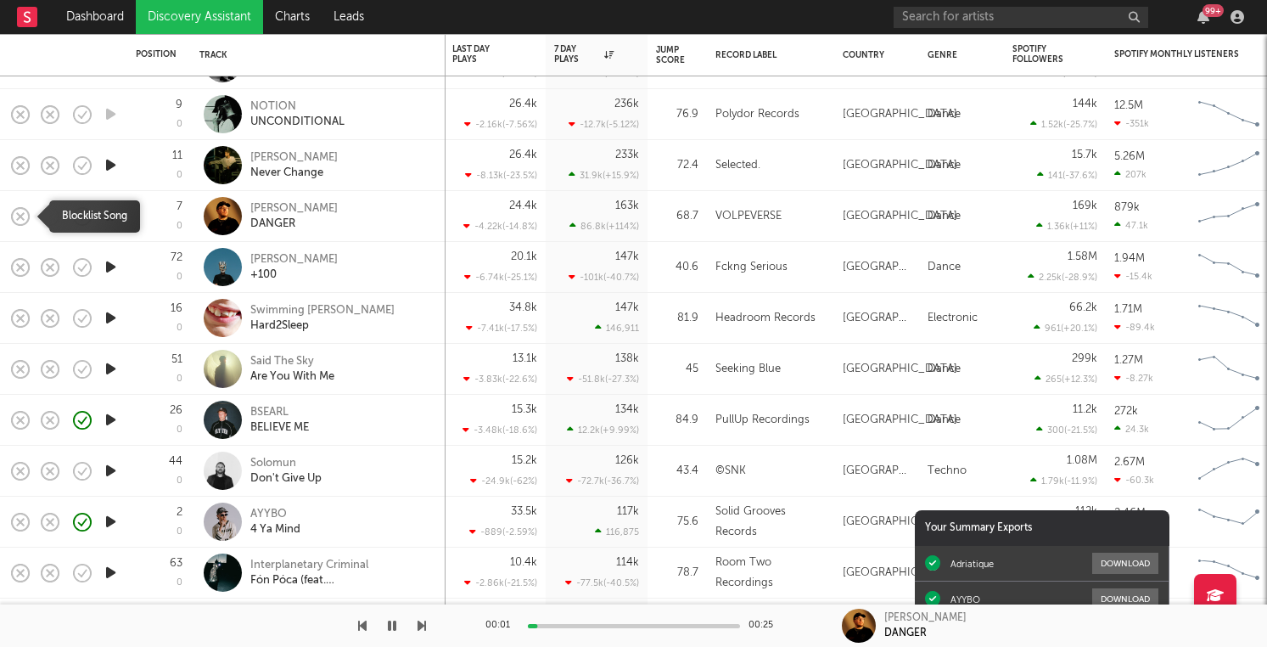
click at [27, 221] on icon "button" at bounding box center [21, 216] width 18 height 18
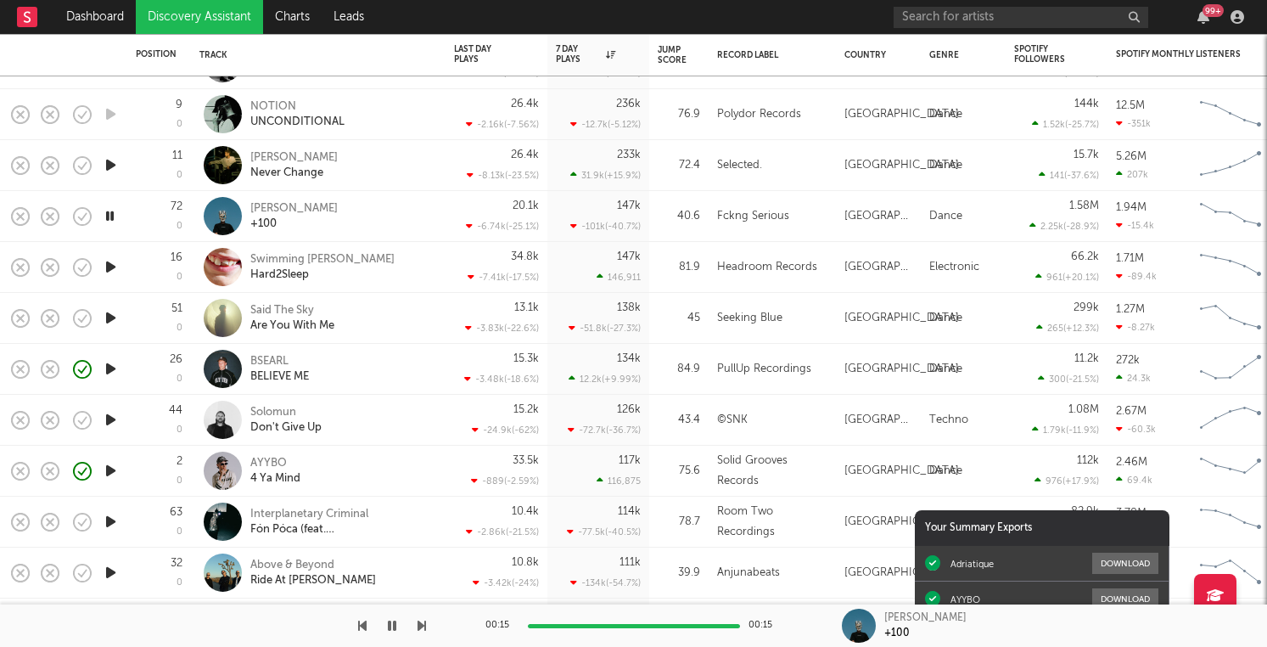
click at [114, 219] on icon "button" at bounding box center [110, 215] width 16 height 21
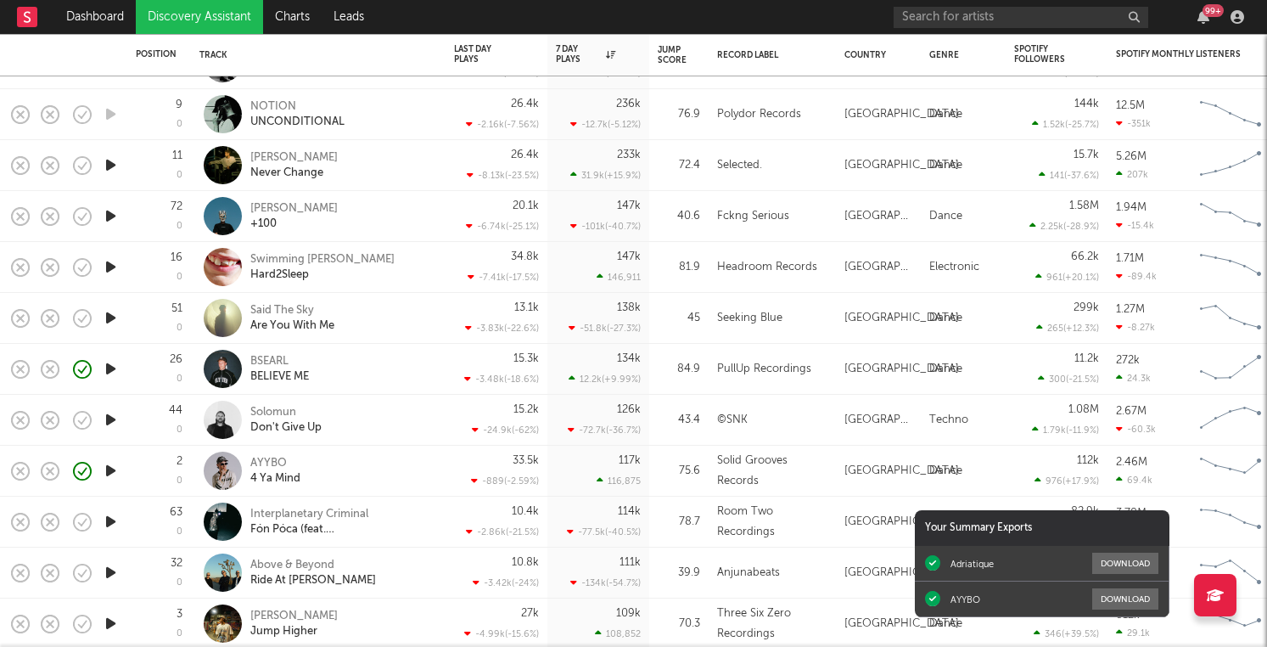
click at [114, 218] on icon "button" at bounding box center [111, 215] width 18 height 21
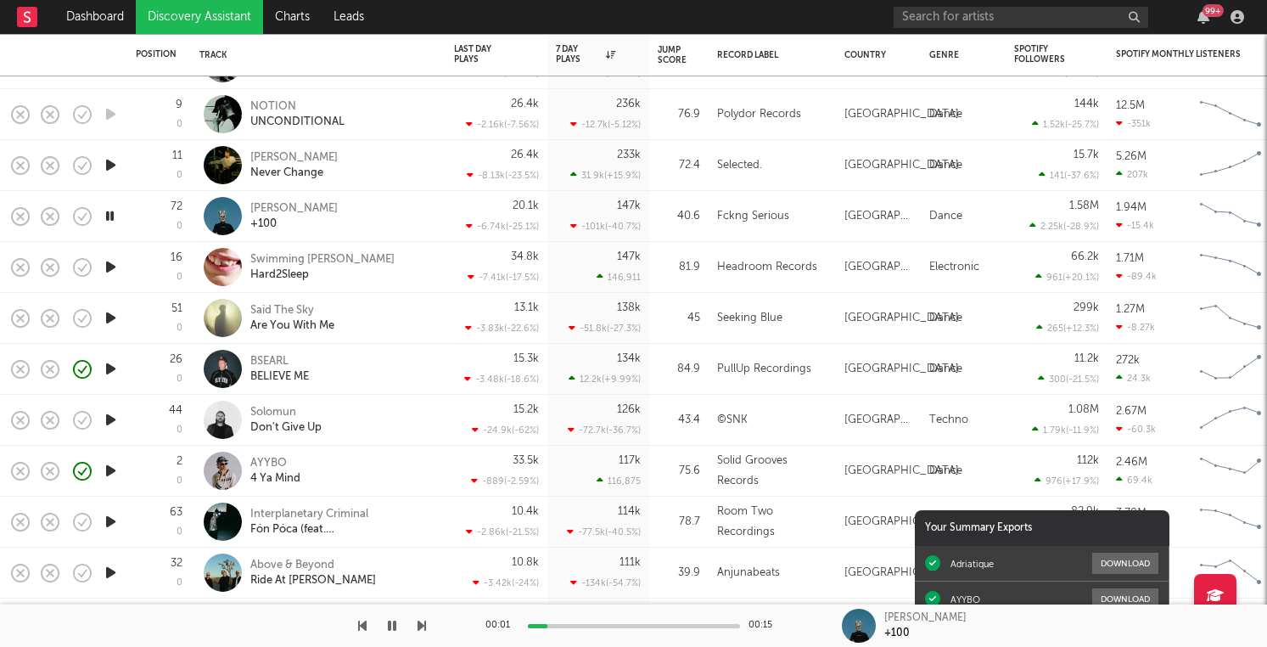
click at [108, 267] on icon "button" at bounding box center [111, 266] width 18 height 21
click at [21, 268] on rect "button" at bounding box center [20, 266] width 7 height 7
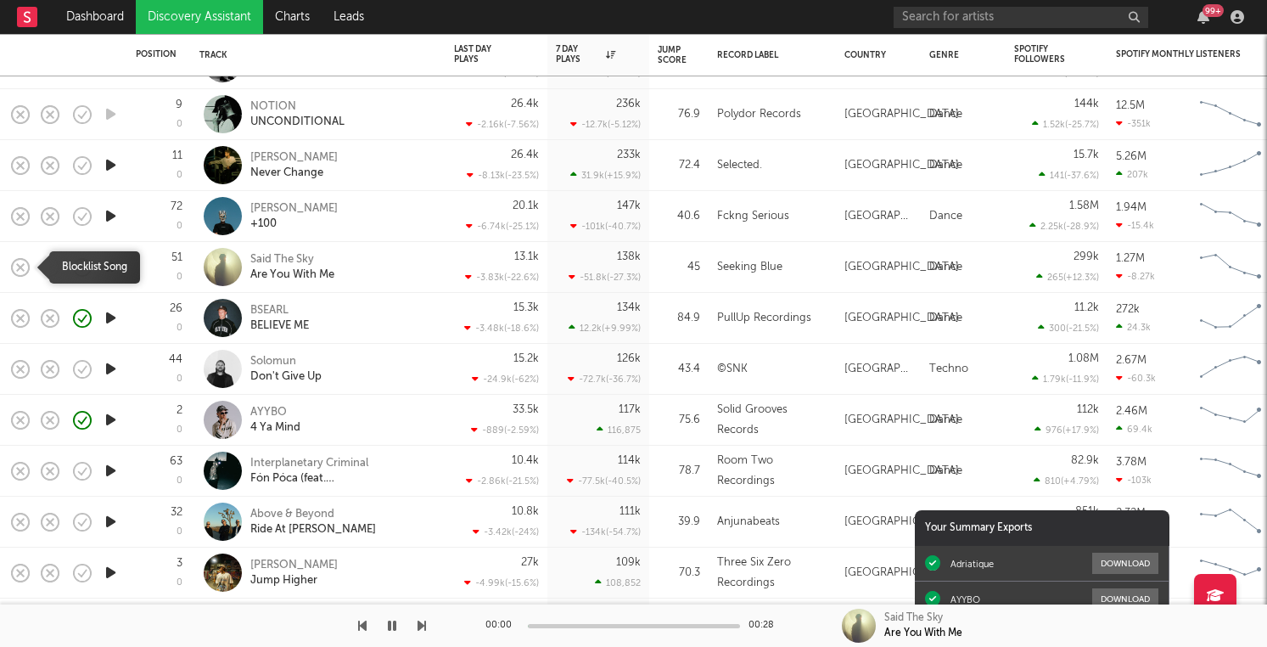
click at [21, 268] on rect "button" at bounding box center [20, 266] width 7 height 7
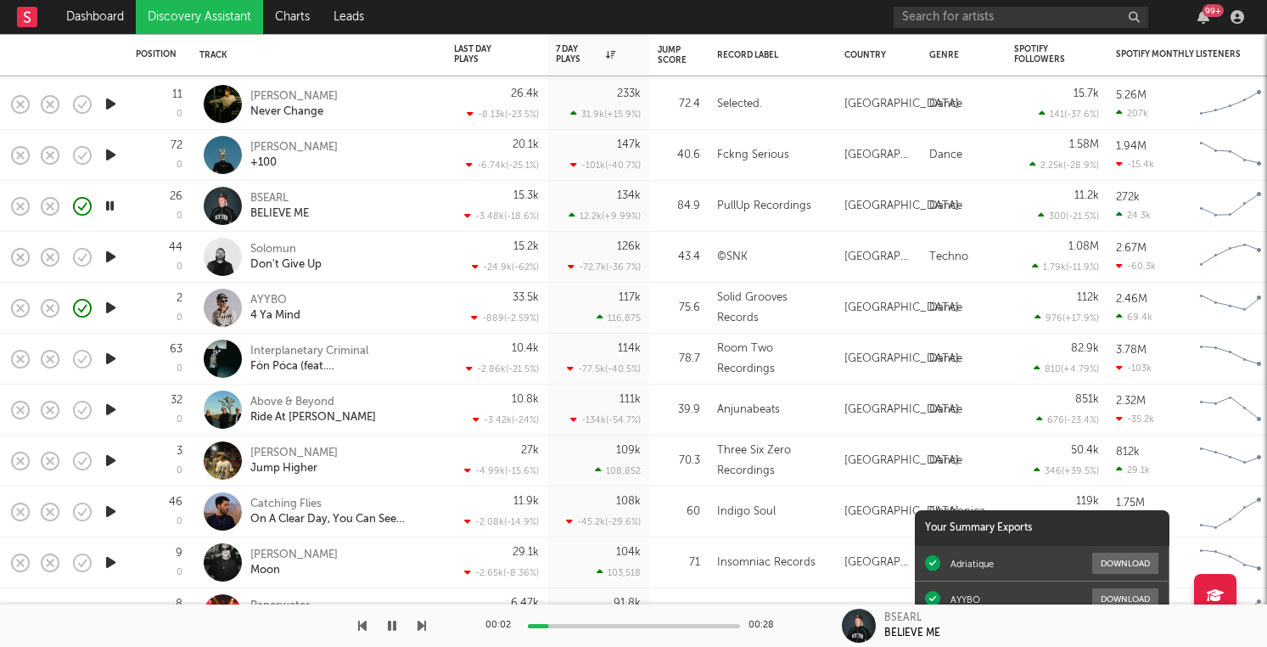
click at [111, 355] on icon "button" at bounding box center [111, 358] width 18 height 21
click at [16, 360] on icon "button" at bounding box center [20, 359] width 24 height 24
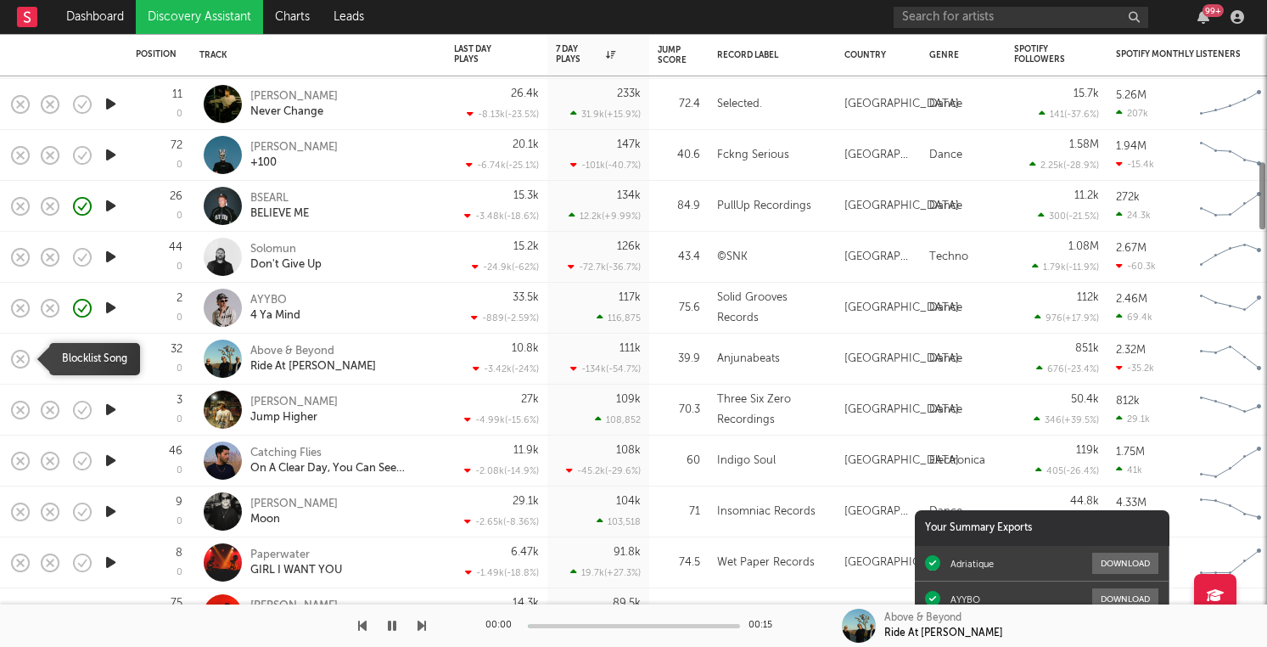
click at [16, 360] on icon "button" at bounding box center [20, 359] width 24 height 24
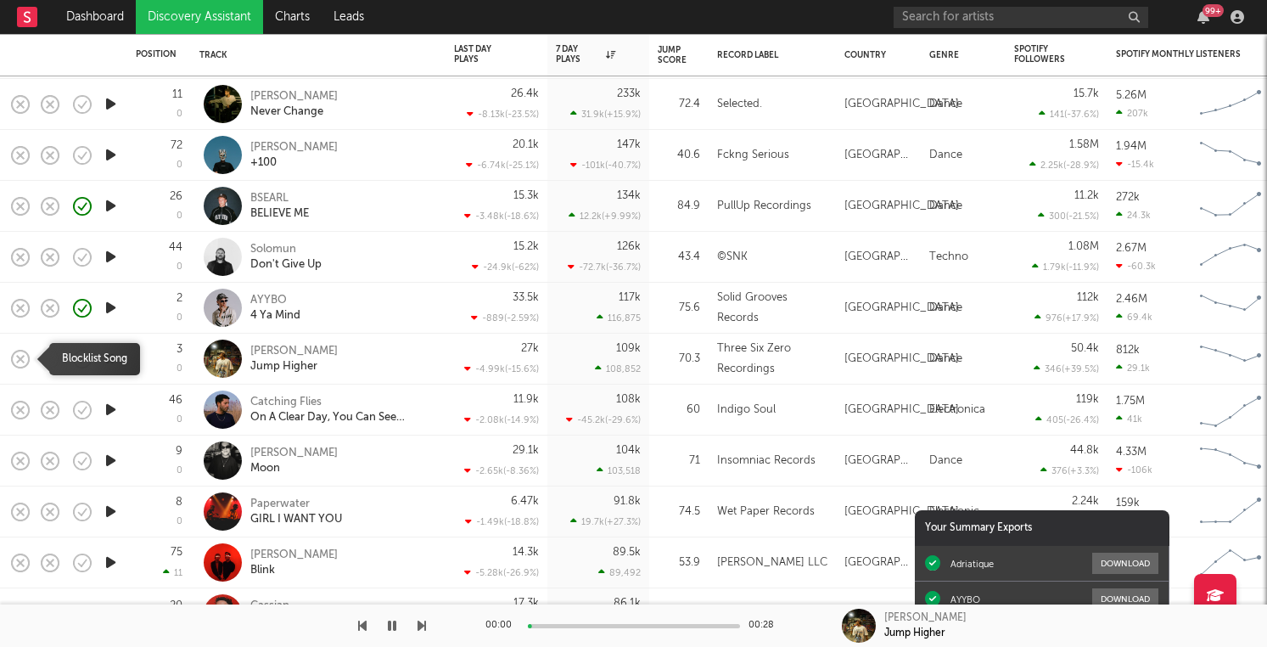
click at [16, 360] on icon "button" at bounding box center [20, 359] width 24 height 24
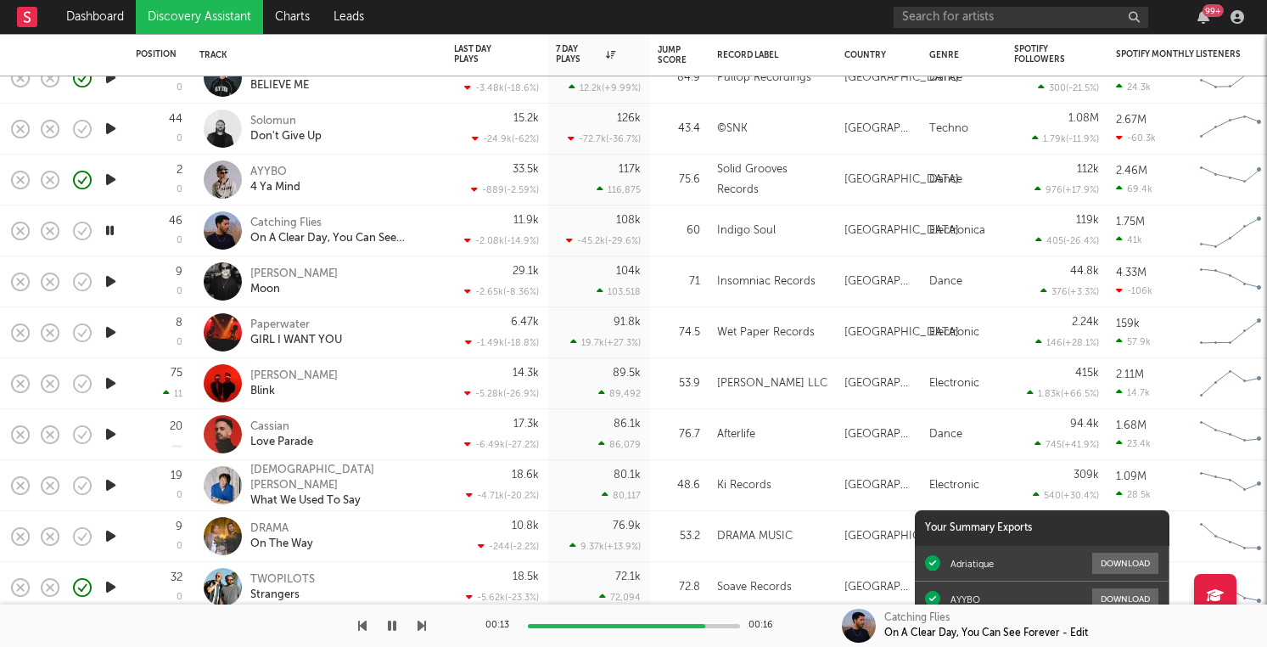
click at [452, 211] on div "11.9k -2.08k ( -14.9 % )" at bounding box center [497, 230] width 102 height 51
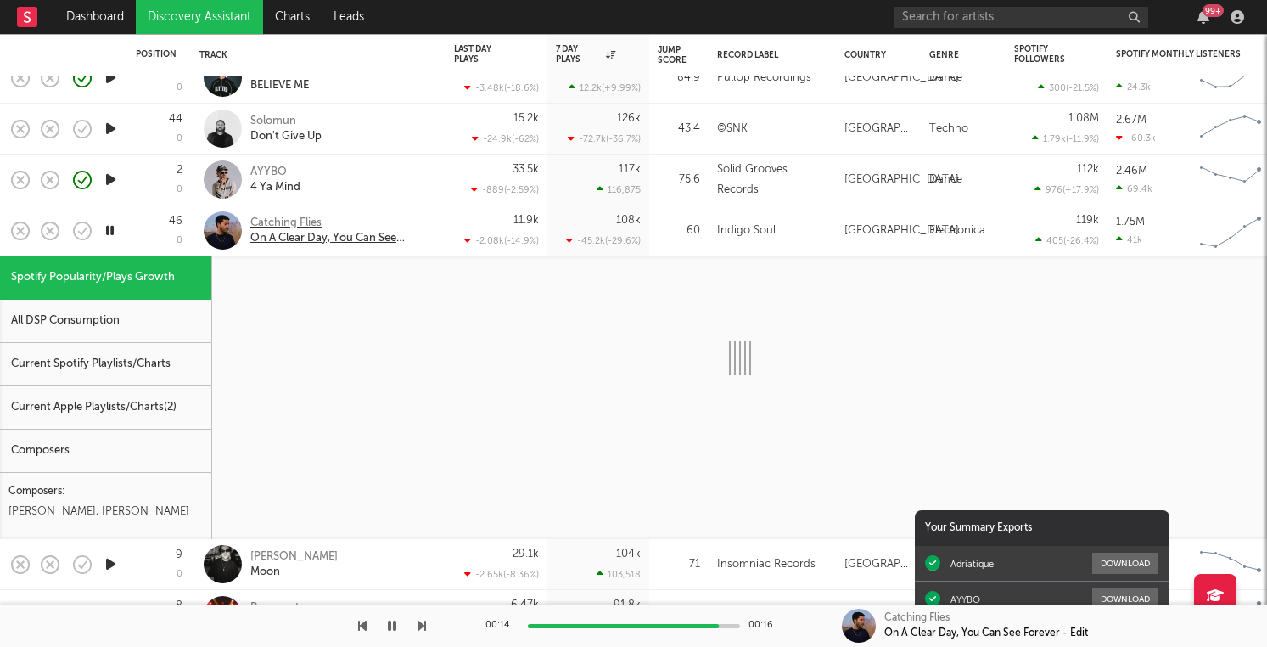
select select "1w"
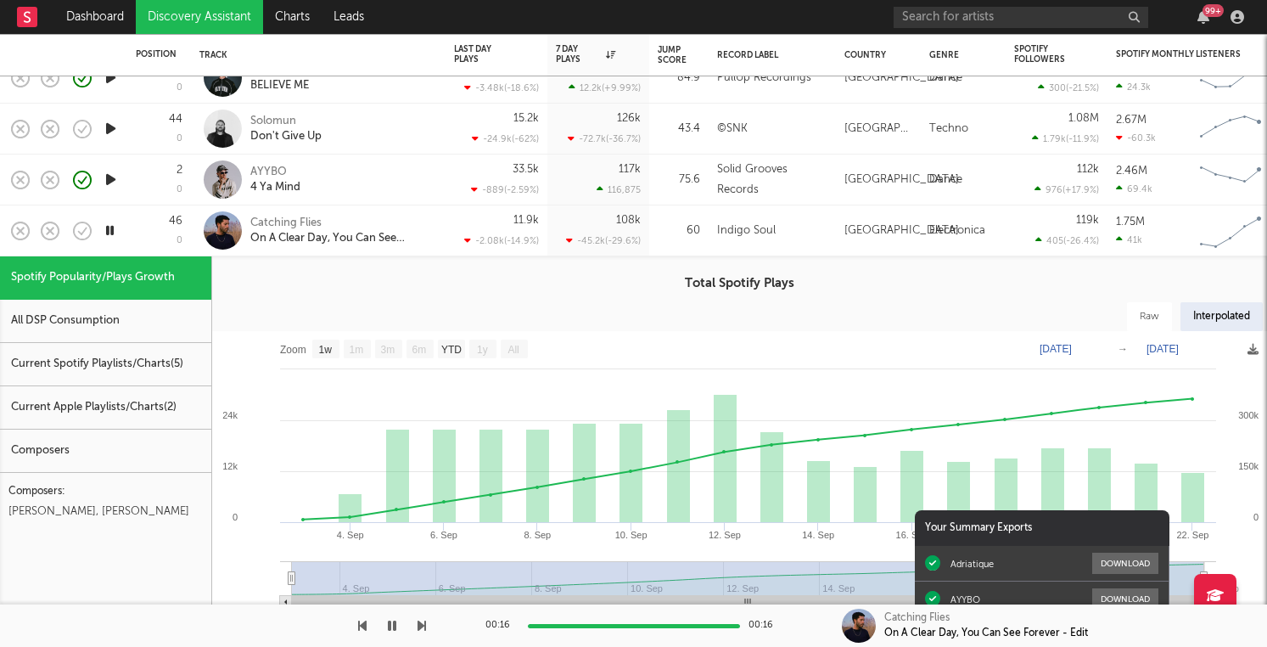
click at [455, 219] on div "11.9k -2.08k ( -14.9 % )" at bounding box center [496, 230] width 85 height 50
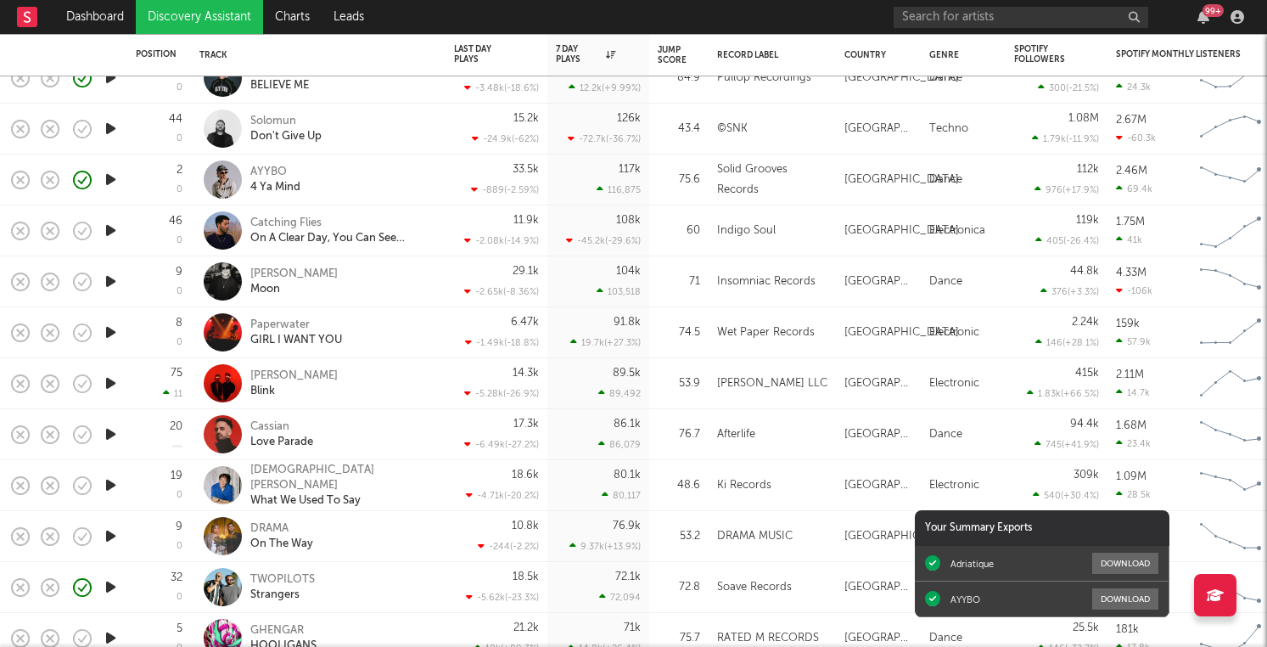
click at [114, 280] on icon "button" at bounding box center [111, 281] width 18 height 21
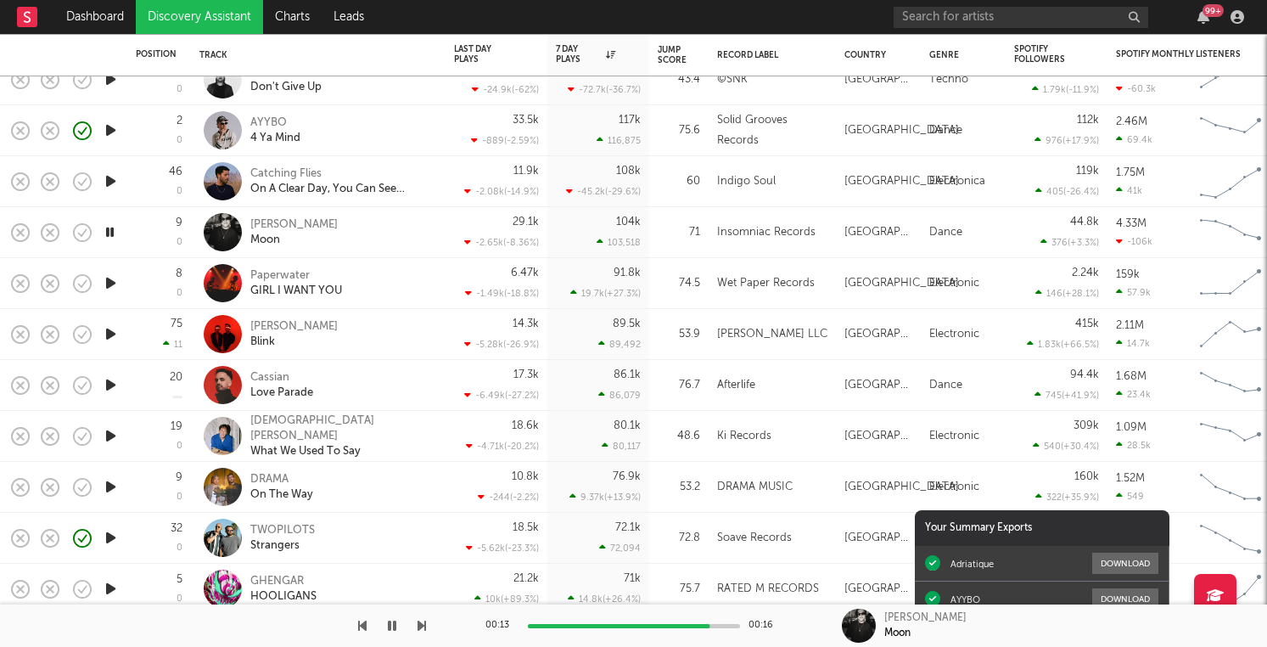
click at [112, 278] on icon "button" at bounding box center [111, 282] width 18 height 21
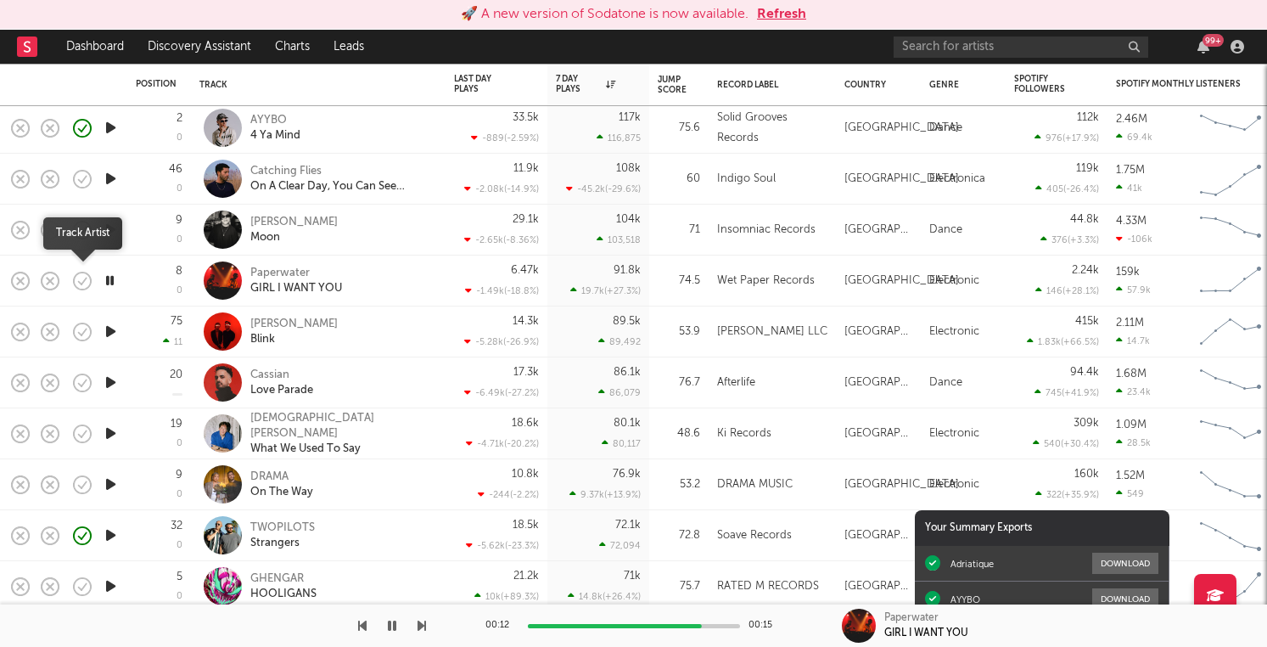
click at [84, 278] on icon "button" at bounding box center [82, 281] width 24 height 24
click at [788, 15] on button "Refresh" at bounding box center [781, 14] width 49 height 20
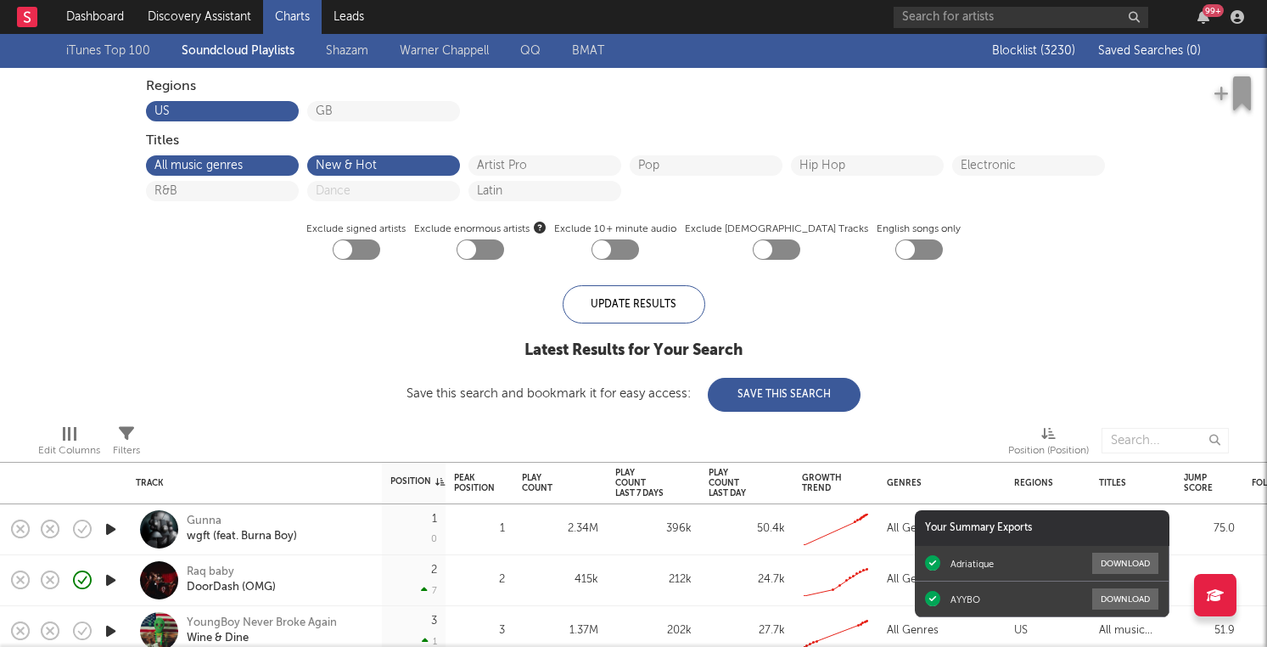
click at [343, 48] on link "Shazam" at bounding box center [347, 51] width 42 height 20
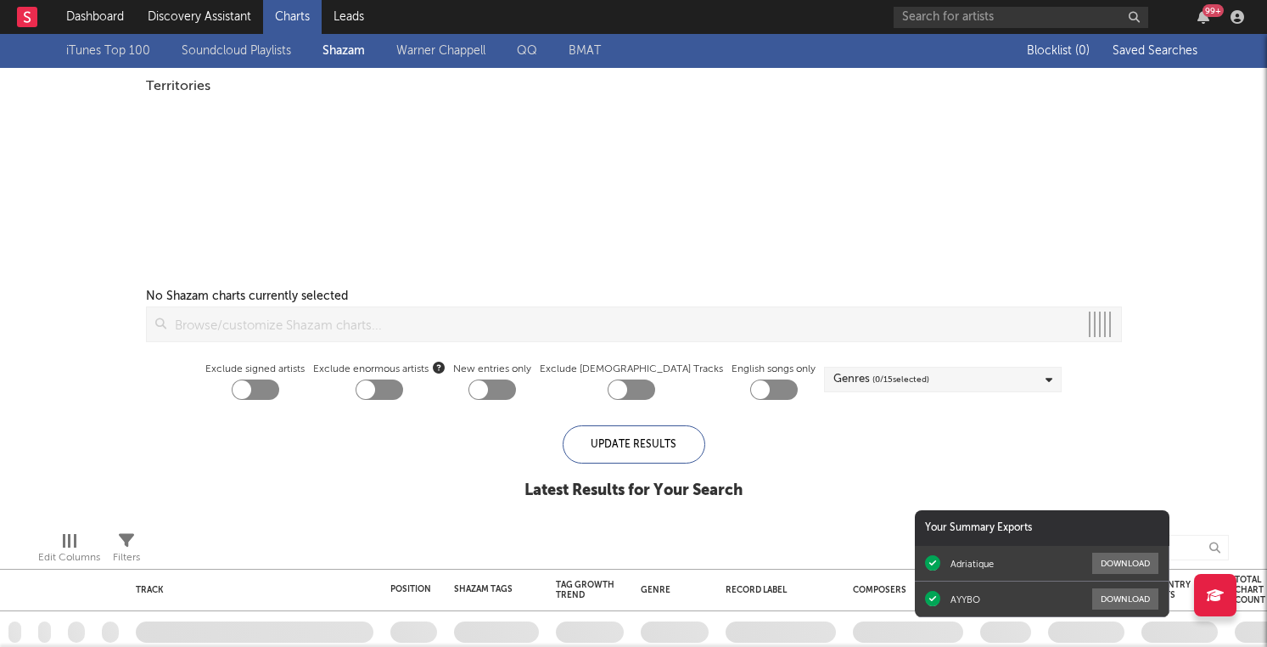
checkbox input "true"
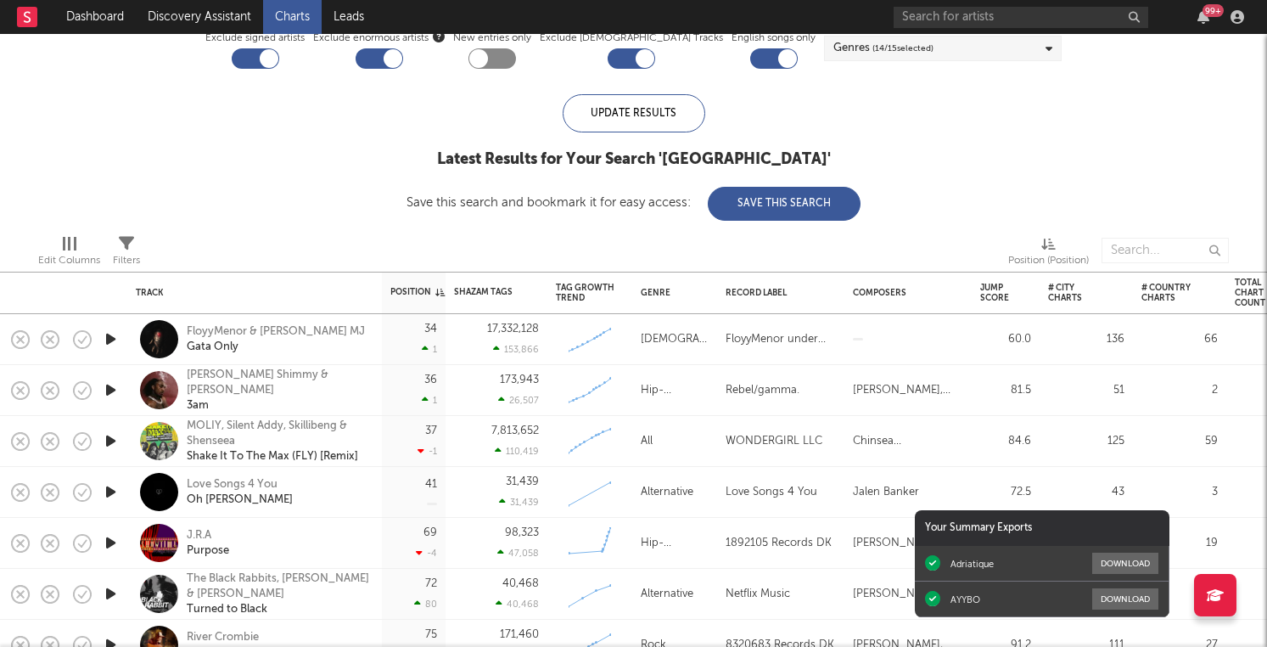
click at [114, 334] on icon "button" at bounding box center [111, 339] width 18 height 21
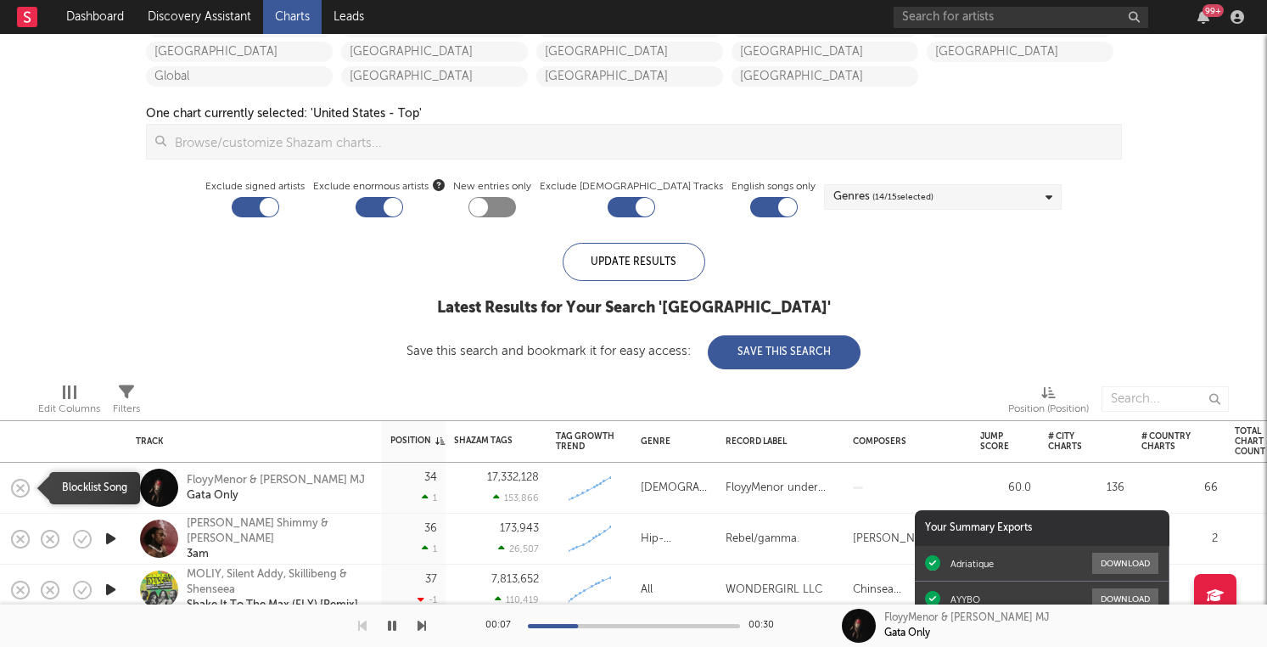
click at [21, 485] on rect "button" at bounding box center [20, 487] width 7 height 7
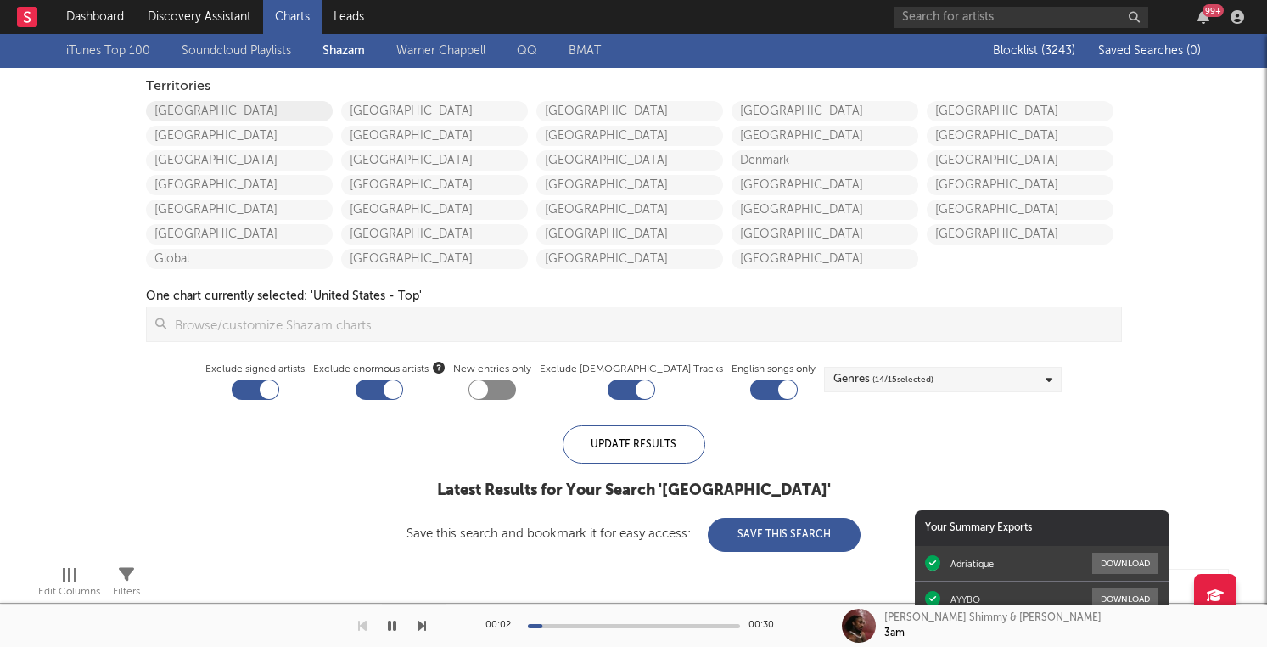
click at [292, 114] on link "[GEOGRAPHIC_DATA]" at bounding box center [239, 111] width 187 height 20
checkbox input "false"
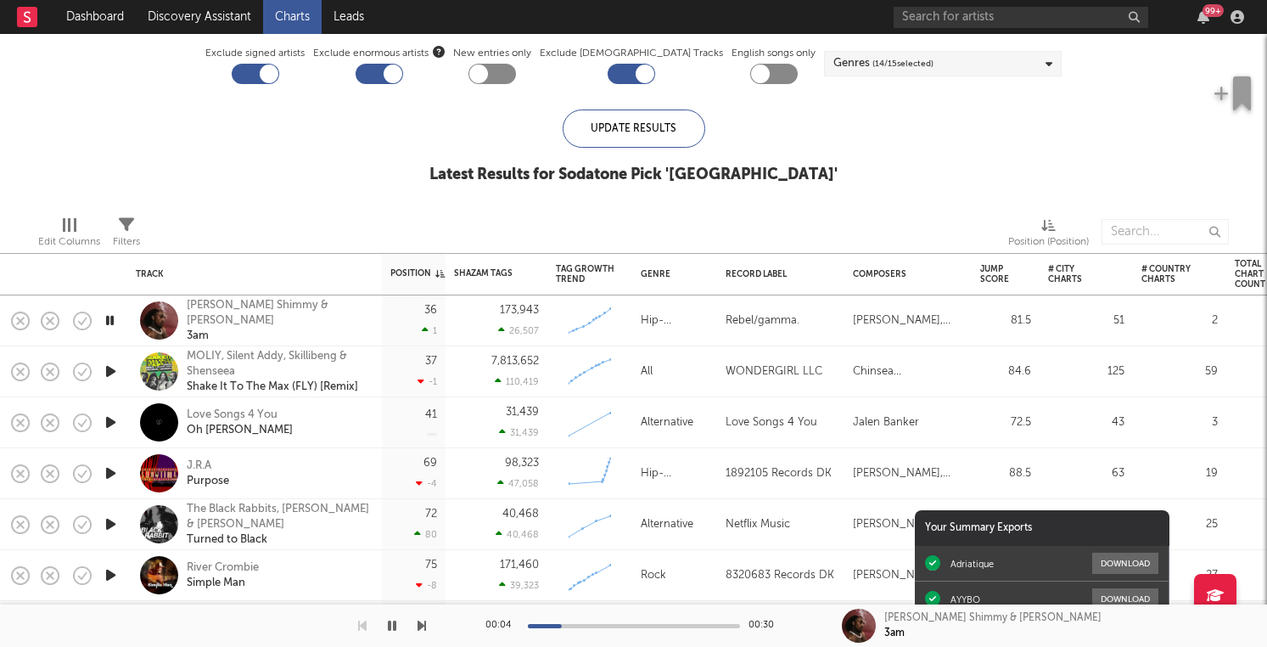
click at [116, 373] on icon "button" at bounding box center [111, 371] width 18 height 21
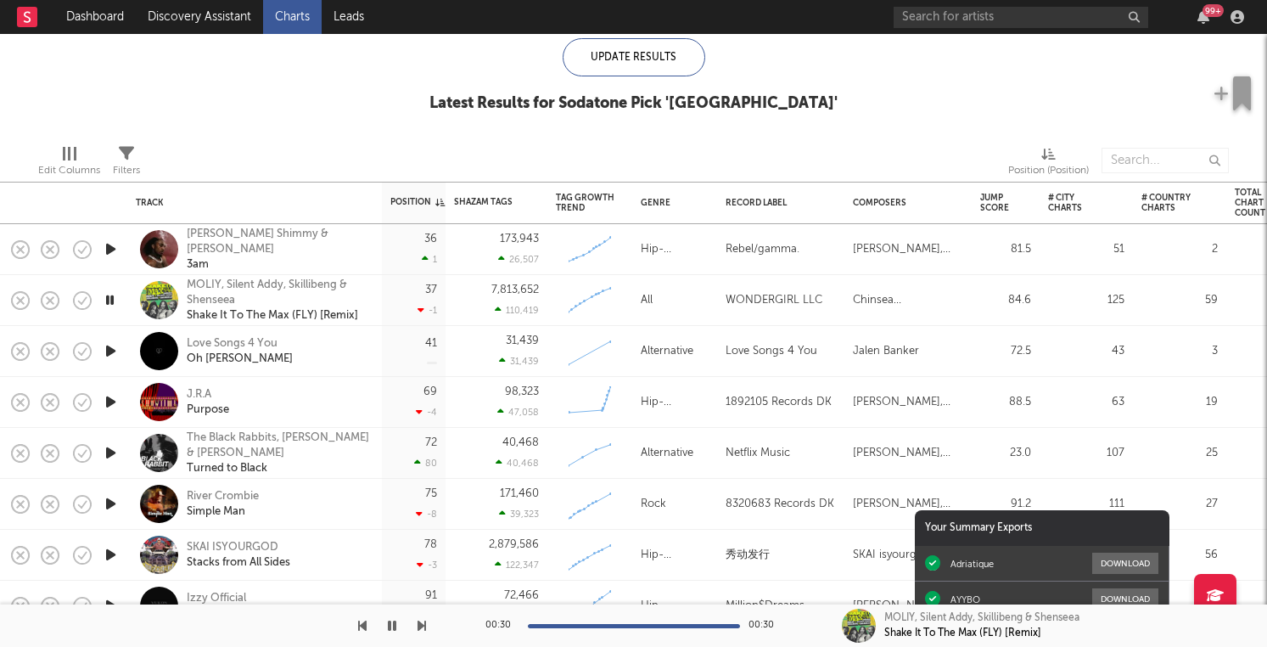
click at [116, 343] on icon "button" at bounding box center [111, 350] width 18 height 21
click at [116, 406] on icon "button" at bounding box center [111, 401] width 18 height 21
click at [110, 459] on icon "button" at bounding box center [111, 452] width 18 height 21
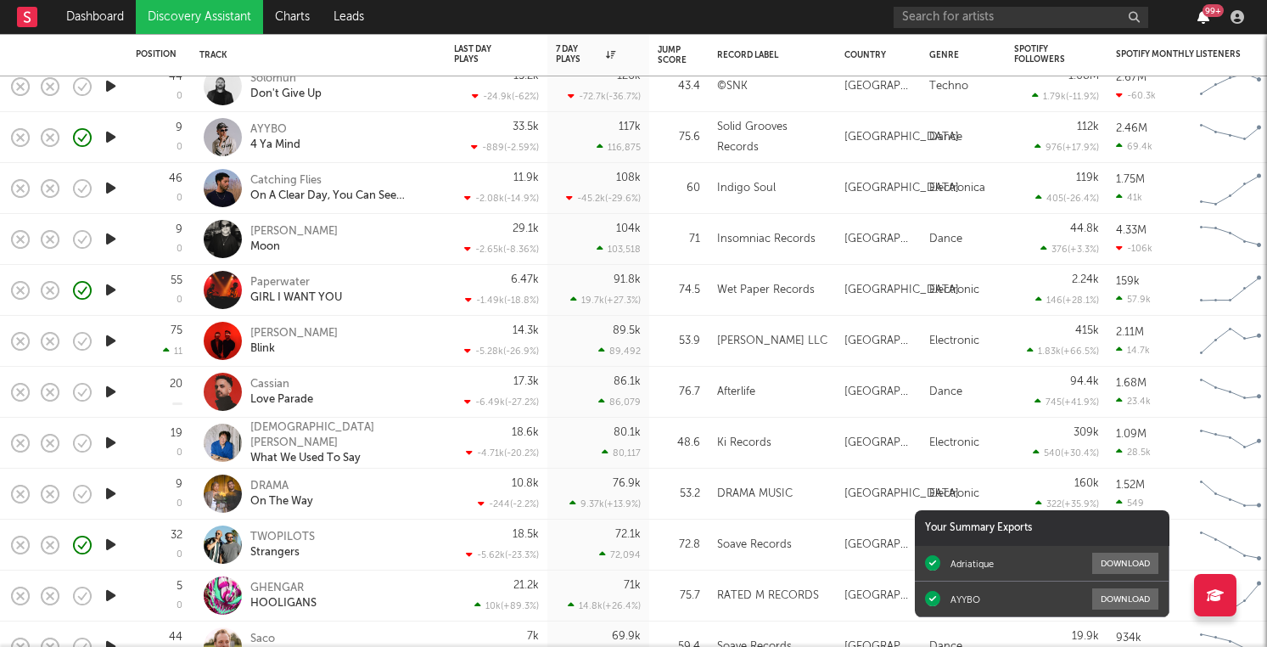
click at [1198, 11] on icon "button" at bounding box center [1204, 17] width 12 height 14
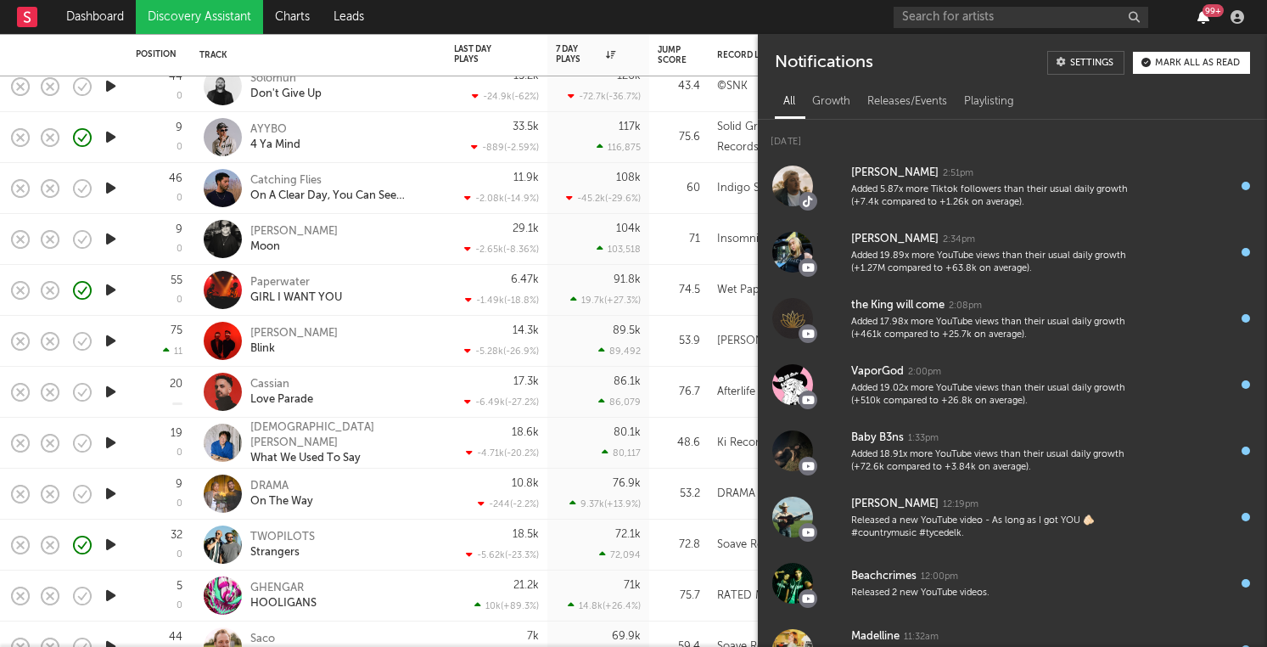
click at [1198, 11] on icon "button" at bounding box center [1204, 17] width 12 height 14
